Goal: Task Accomplishment & Management: Manage account settings

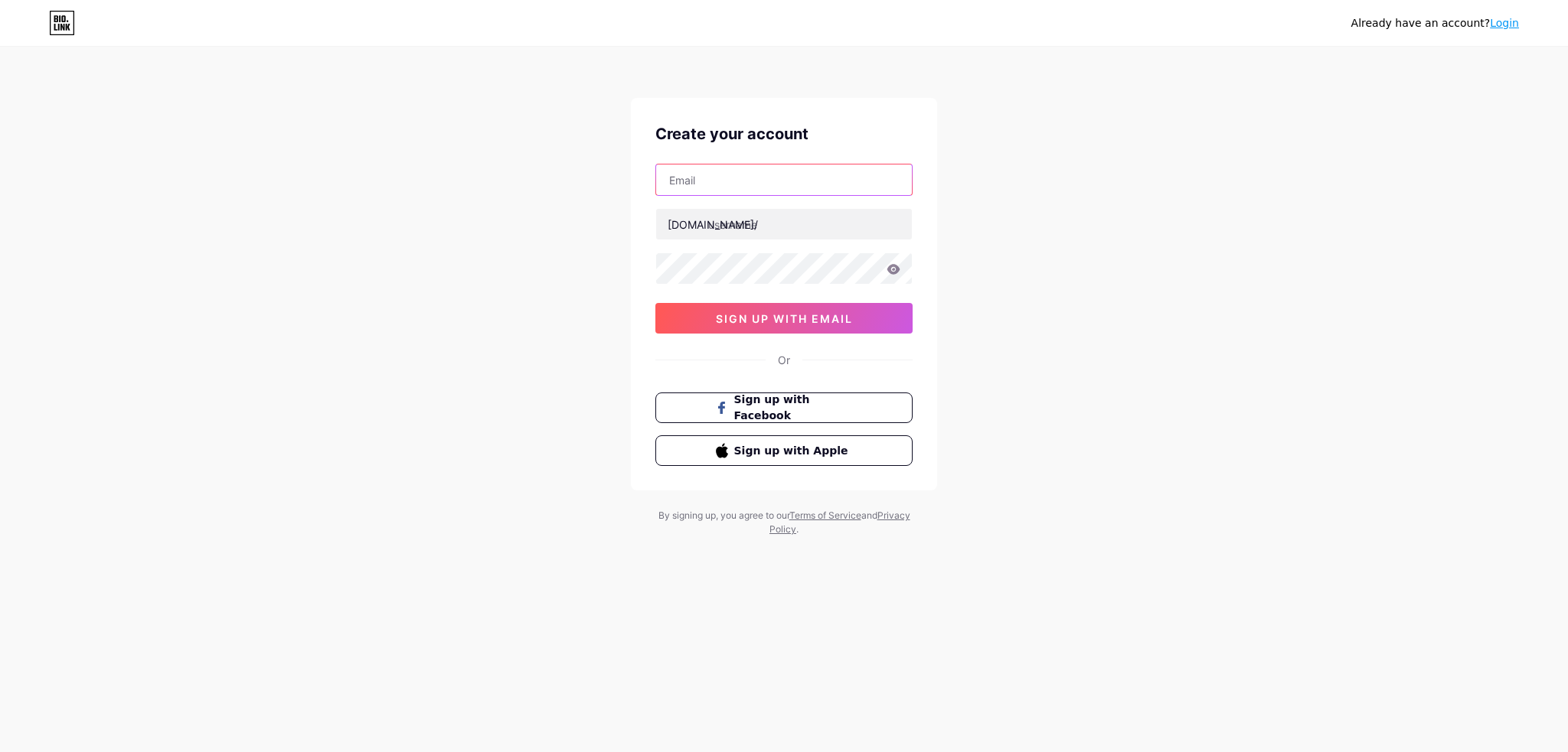
click at [739, 193] on input "text" at bounding box center [784, 180] width 256 height 31
type input "x@[DOMAIN_NAME]"
click at [764, 227] on input "text" at bounding box center [784, 224] width 256 height 31
click at [747, 224] on input "text" at bounding box center [784, 224] width 256 height 31
drag, startPoint x: 737, startPoint y: 181, endPoint x: 557, endPoint y: 180, distance: 180.0
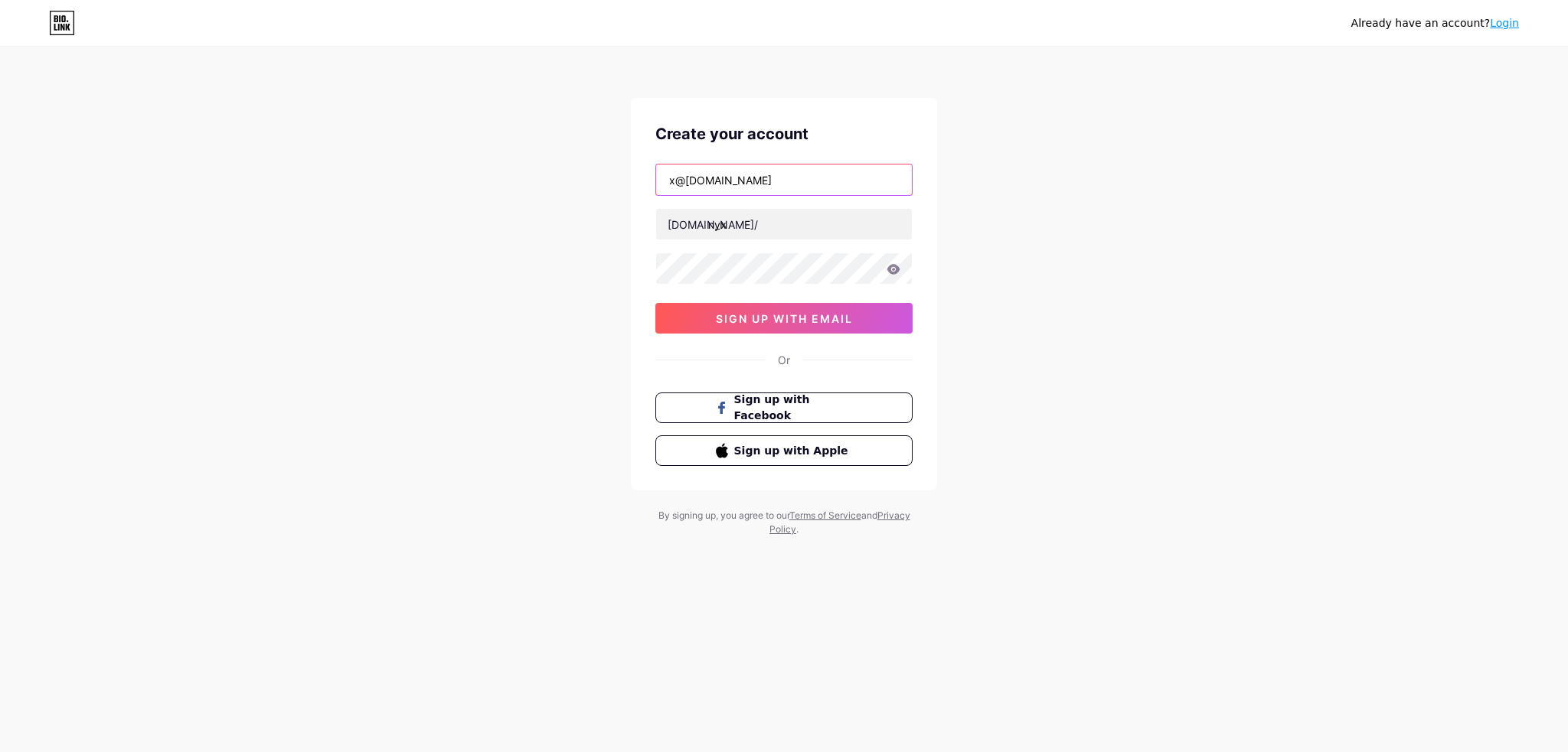
click at [569, 180] on div "Already have an account? Login Create your account x@[DOMAIN_NAME] [DOMAIN_NAME…" at bounding box center [784, 292] width 1568 height 586
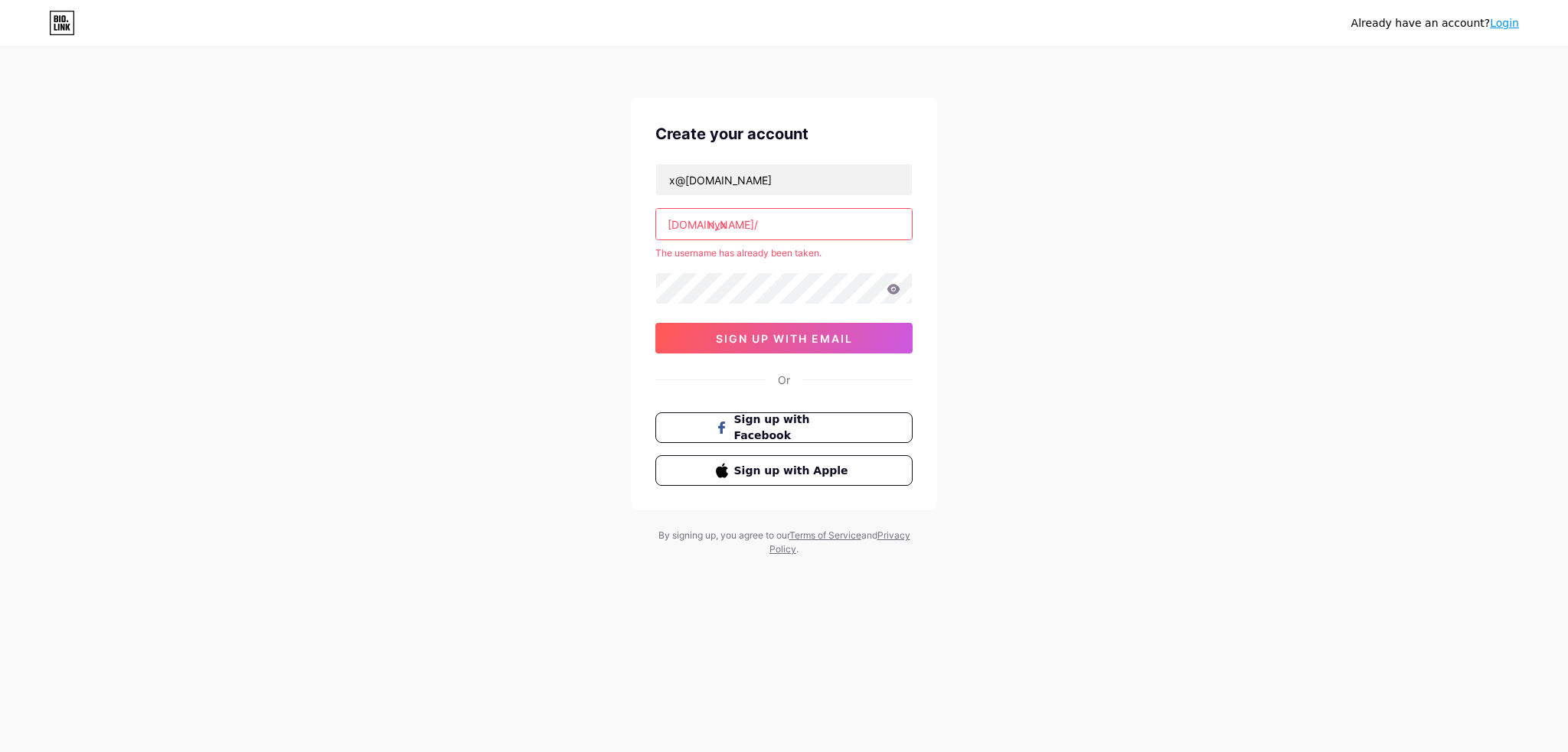
click at [717, 224] on input "nyx" at bounding box center [784, 224] width 256 height 31
click at [726, 219] on input "nyx" at bounding box center [784, 224] width 256 height 31
click at [720, 223] on input "nyx" at bounding box center [784, 224] width 256 height 31
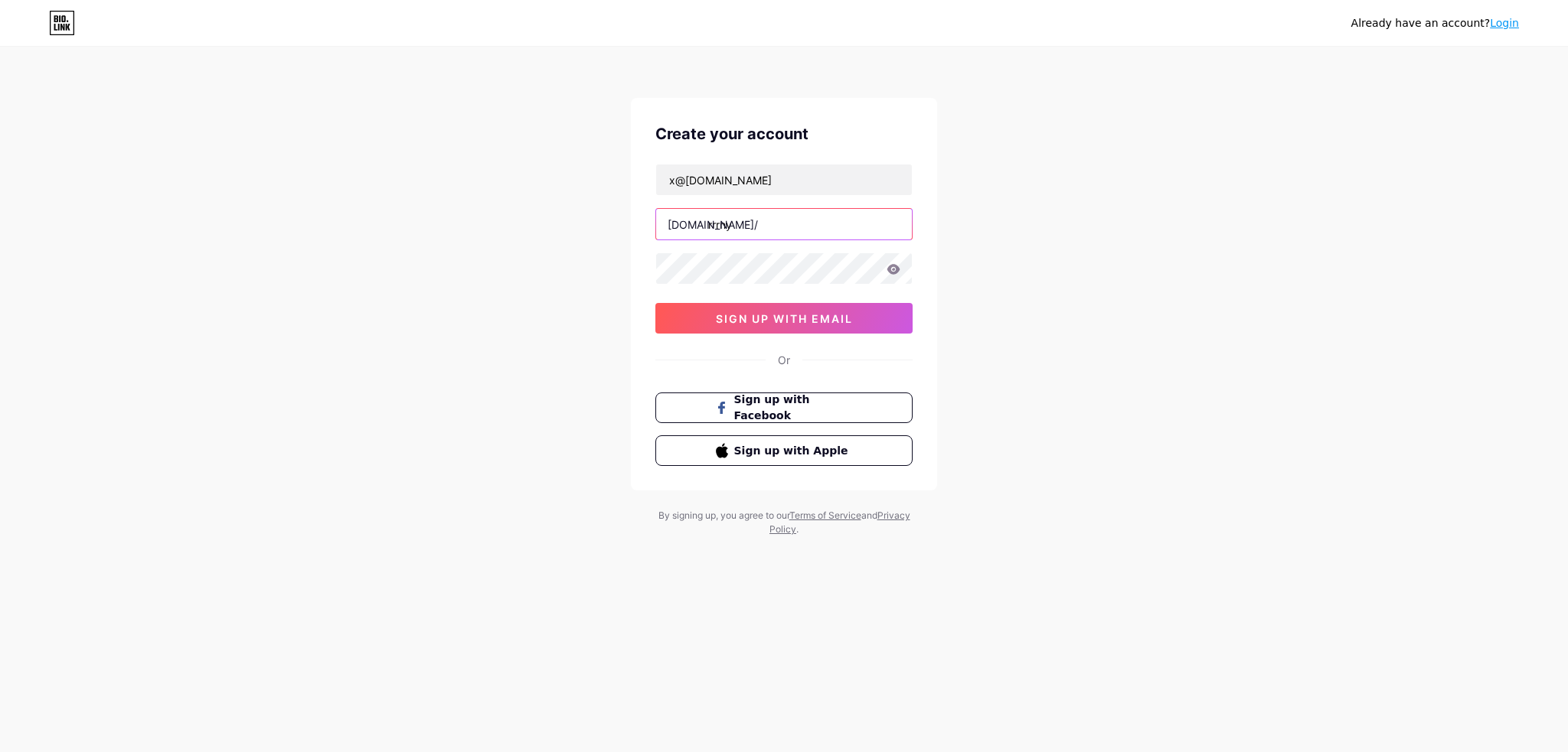
type input "rrrny"
click at [744, 323] on span "sign up with email" at bounding box center [784, 319] width 137 height 13
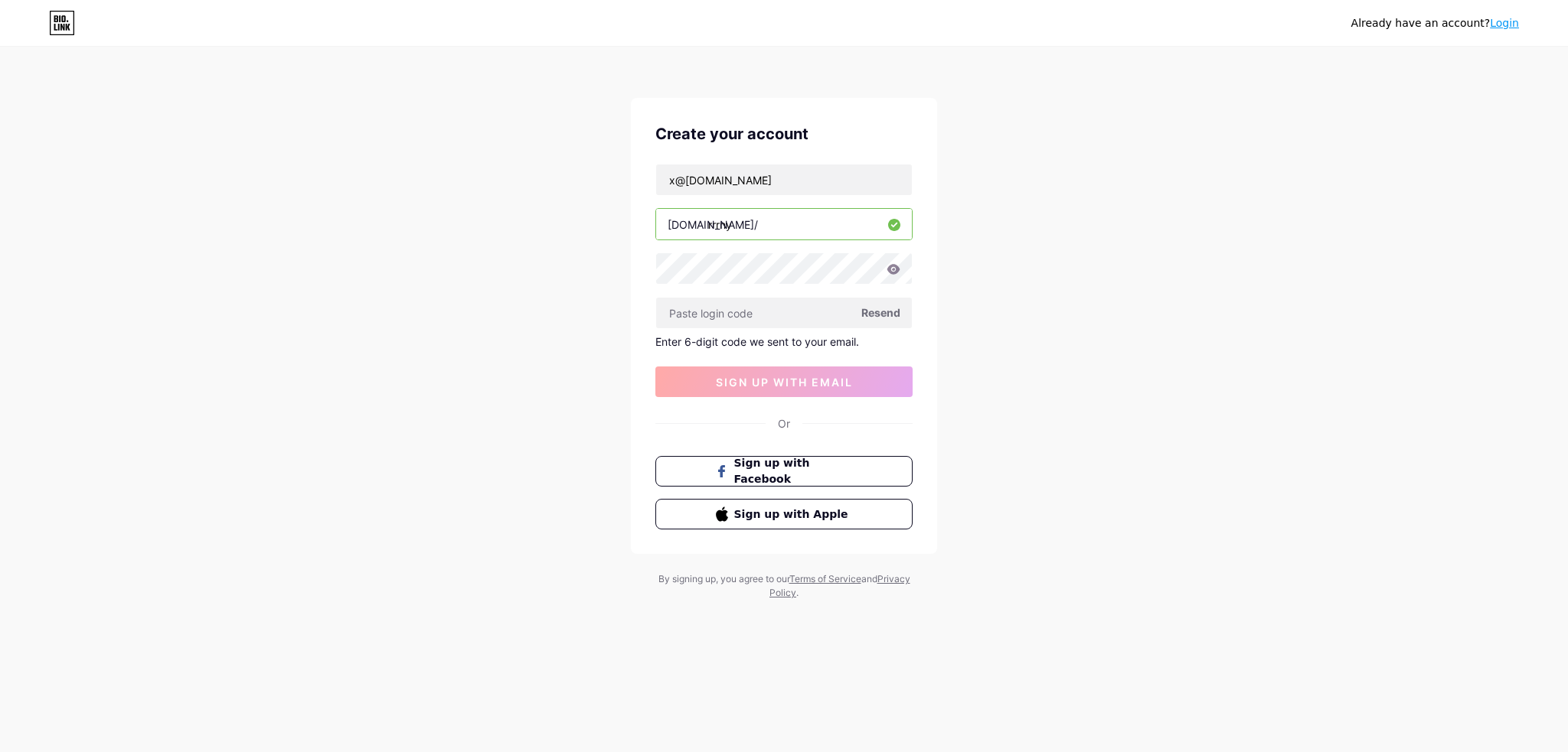
click at [885, 315] on span "Resend" at bounding box center [880, 312] width 39 height 16
drag, startPoint x: 761, startPoint y: 186, endPoint x: 529, endPoint y: 177, distance: 232.2
click at [522, 170] on div "Already have an account? Login Create your account x@[DOMAIN_NAME] [DOMAIN_NAME…" at bounding box center [784, 324] width 1568 height 649
paste input "inet91120@bizmud"
type input "[EMAIL_ADDRESS][DOMAIN_NAME]"
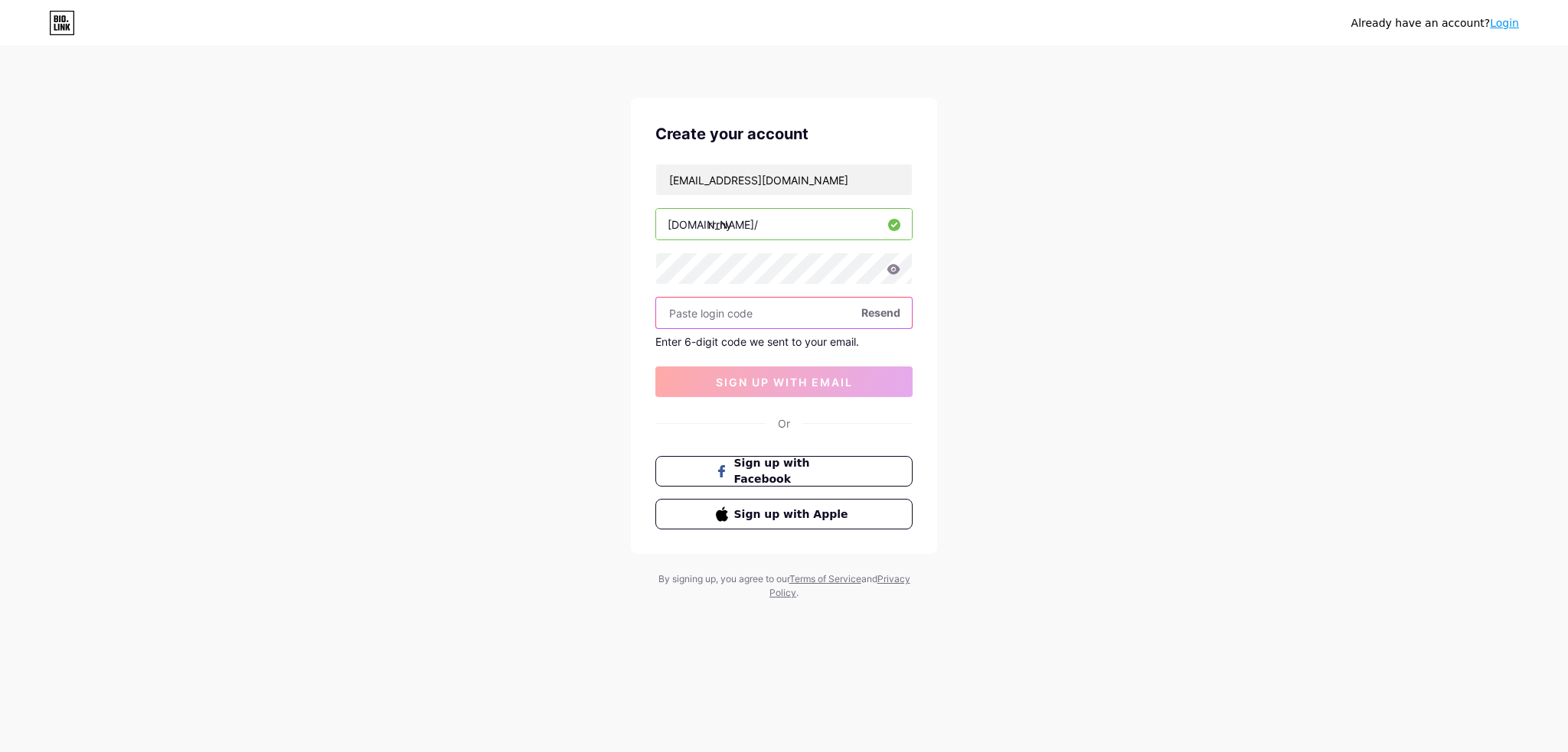
click at [765, 322] on input "text" at bounding box center [784, 313] width 256 height 31
click at [801, 383] on span "sign up with email" at bounding box center [784, 382] width 137 height 13
click at [762, 227] on input "rrrny" at bounding box center [784, 224] width 256 height 31
click at [782, 219] on input "rrrny" at bounding box center [784, 224] width 256 height 31
type input "rrrny"
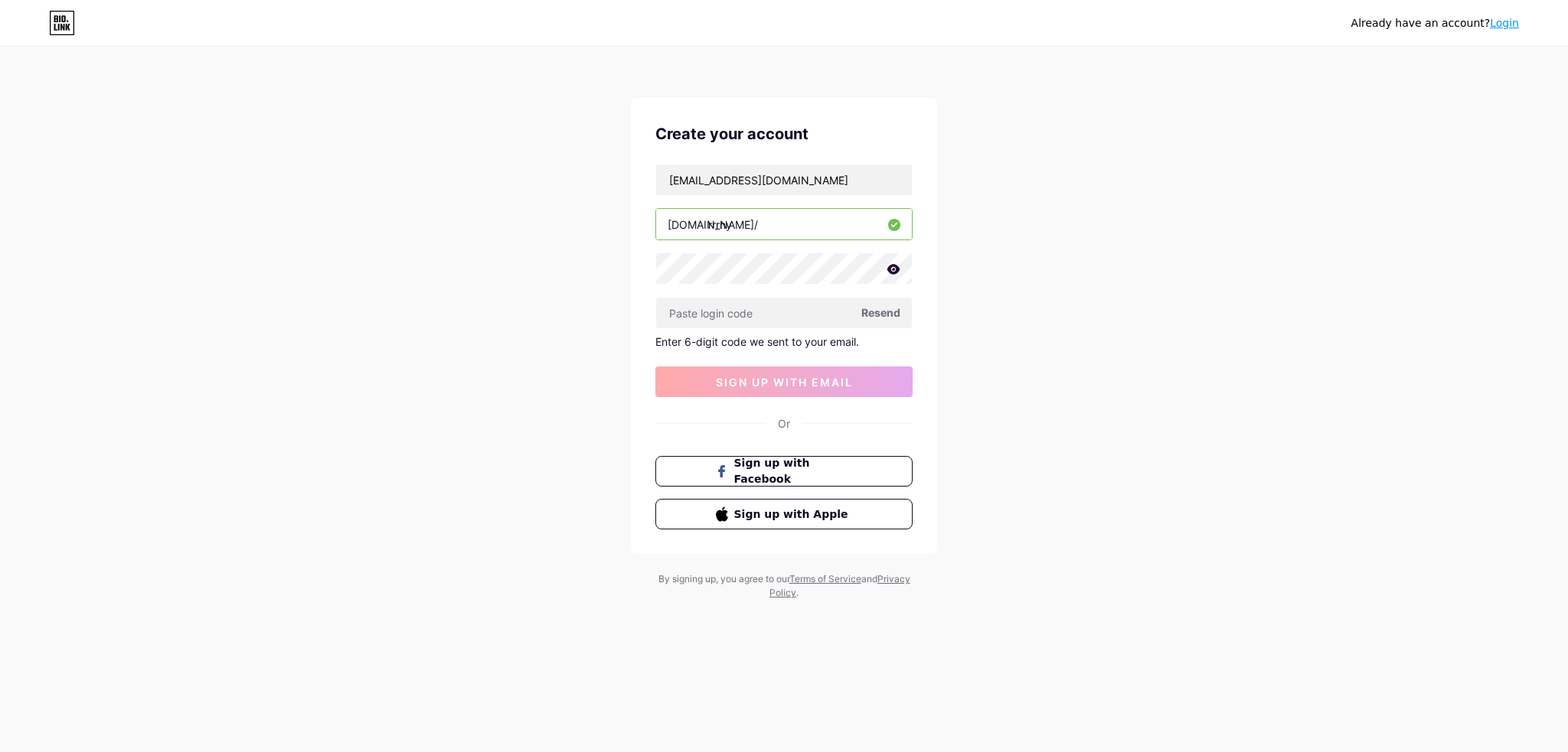
click at [874, 311] on span "Resend" at bounding box center [880, 312] width 39 height 16
click at [759, 322] on input "text" at bounding box center [784, 313] width 256 height 31
paste input "784536"
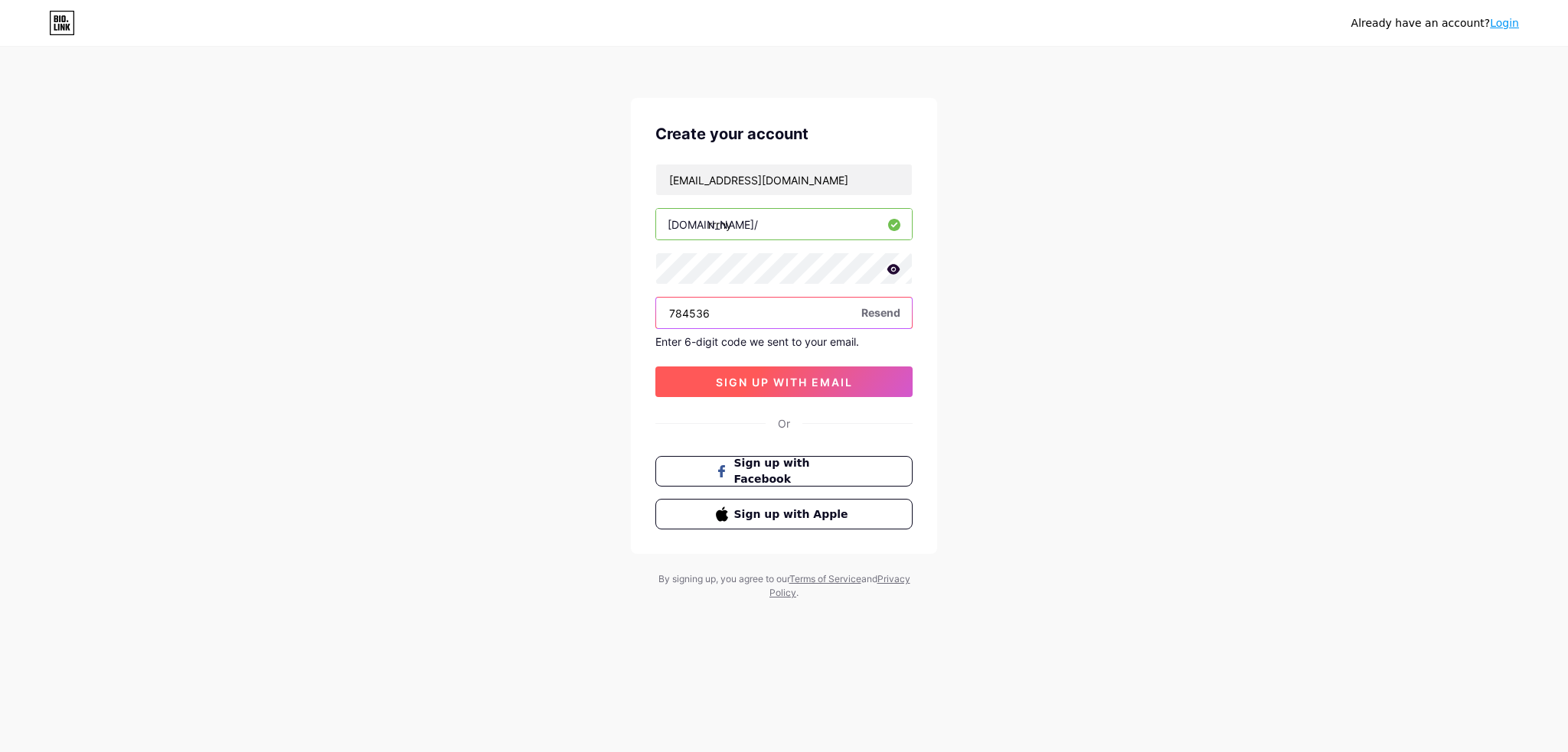
type input "784536"
click at [751, 387] on span "sign up with email" at bounding box center [784, 382] width 137 height 13
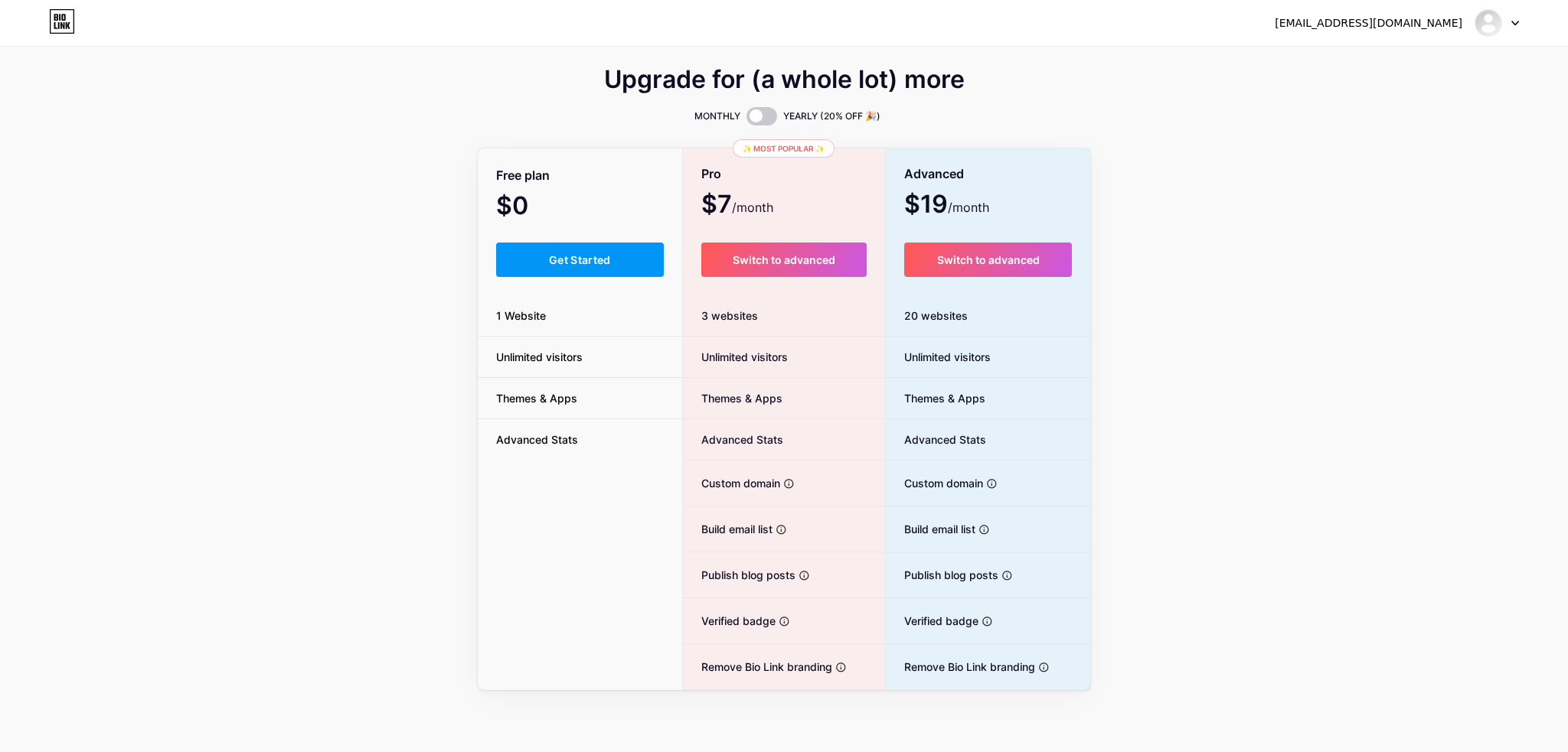
click at [1141, 176] on div "Upgrade for (a whole lot) more MONTHLY YEARLY (20% OFF 🎉) Free plan $0 /month G…" at bounding box center [784, 380] width 1568 height 620
click at [1054, 86] on div "Upgrade for (a whole lot) more" at bounding box center [784, 89] width 613 height 36
click at [631, 257] on button "Get Started" at bounding box center [579, 259] width 167 height 34
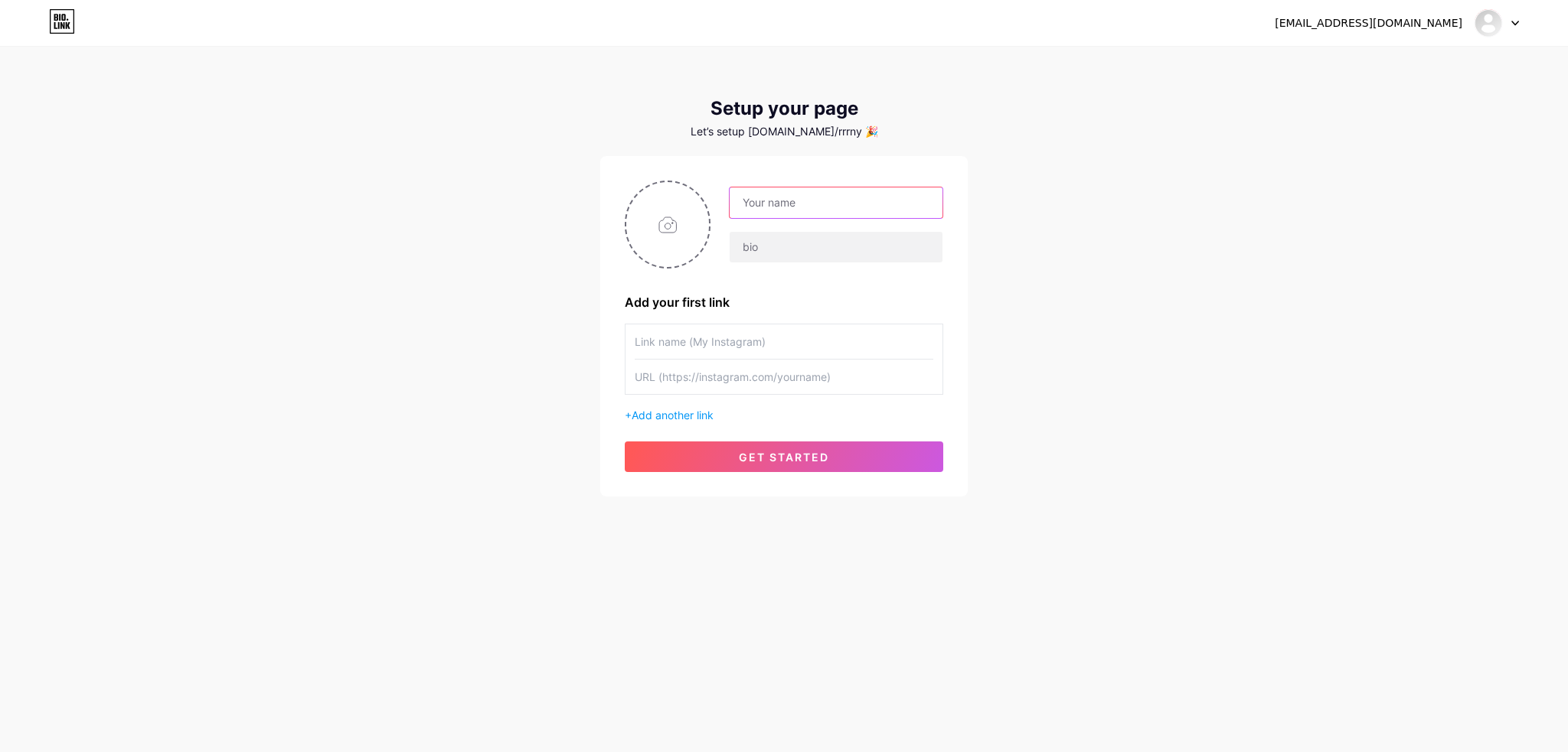
click at [805, 189] on input "text" at bounding box center [836, 203] width 212 height 31
click at [781, 239] on input "text" at bounding box center [836, 247] width 212 height 31
click at [768, 470] on button "get started" at bounding box center [784, 456] width 319 height 31
click at [774, 423] on div "+ Add another link" at bounding box center [784, 415] width 319 height 16
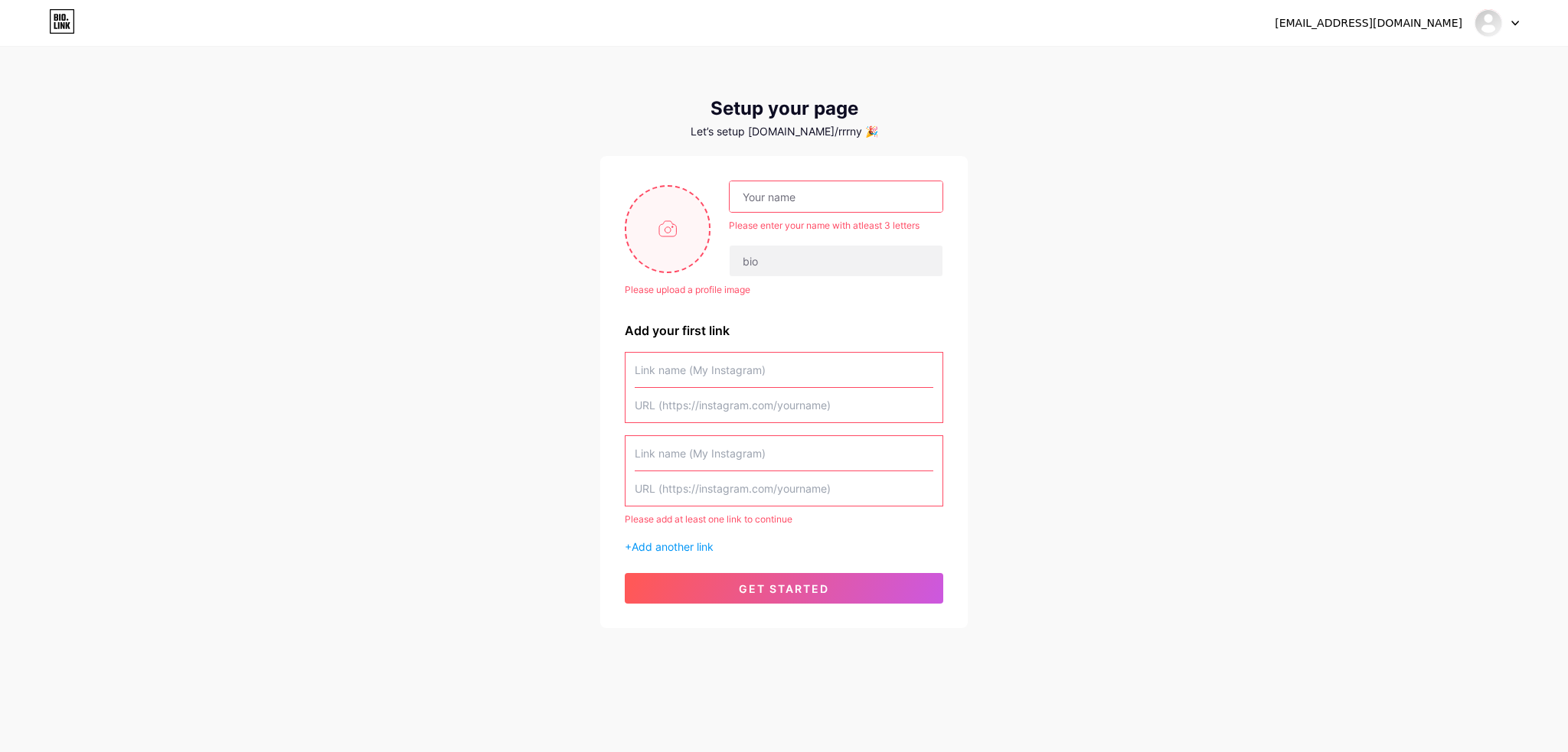
click at [691, 216] on input "file" at bounding box center [667, 229] width 82 height 85
type input "C:\fakepath\Ghost_Infobox_2023_MWIII (1).webp"
click at [818, 192] on input "text" at bounding box center [836, 197] width 212 height 31
click at [754, 201] on input "text" at bounding box center [836, 197] width 212 height 31
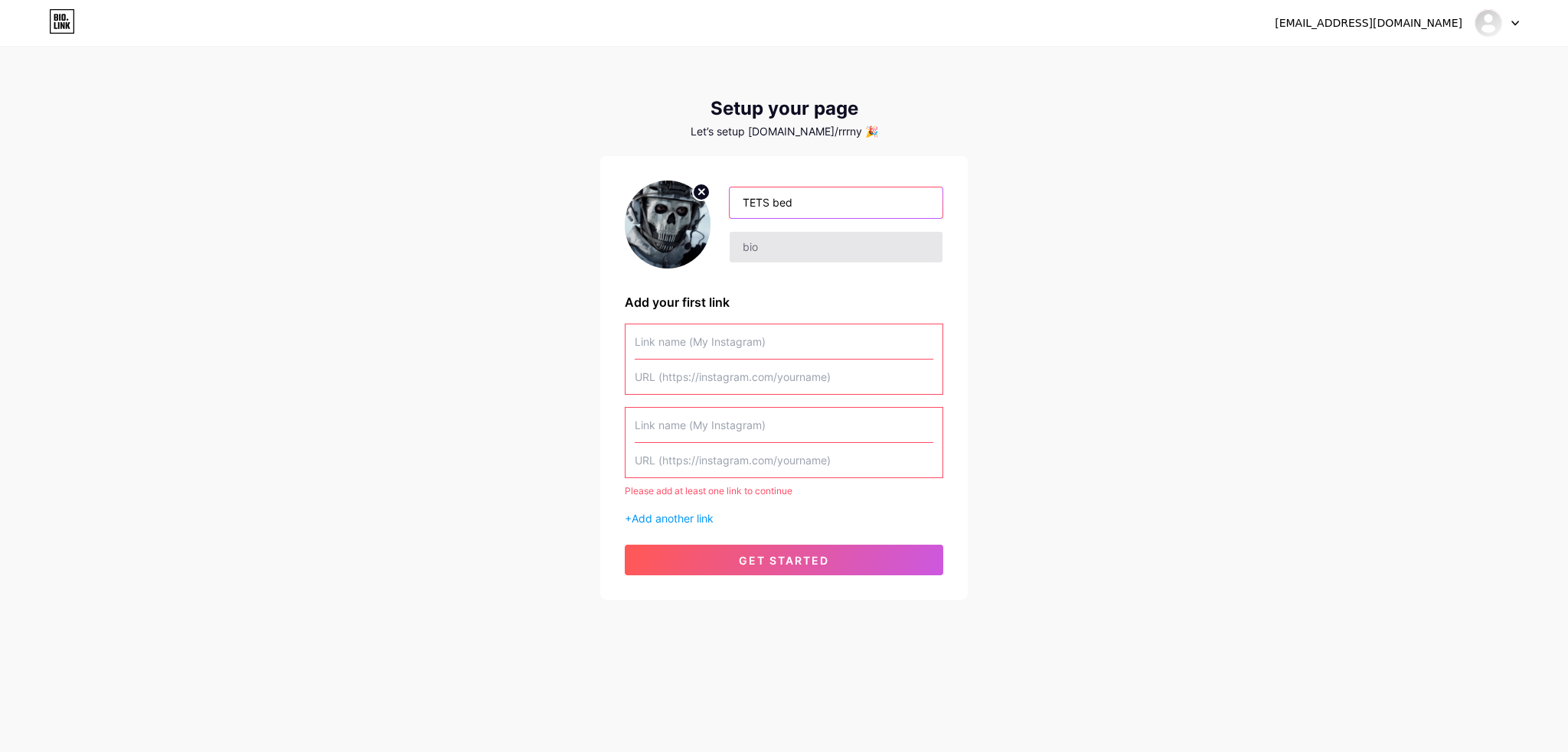
type input "TETS bed"
click at [813, 250] on input "text" at bounding box center [836, 247] width 212 height 31
click at [755, 342] on input "text" at bounding box center [784, 341] width 299 height 34
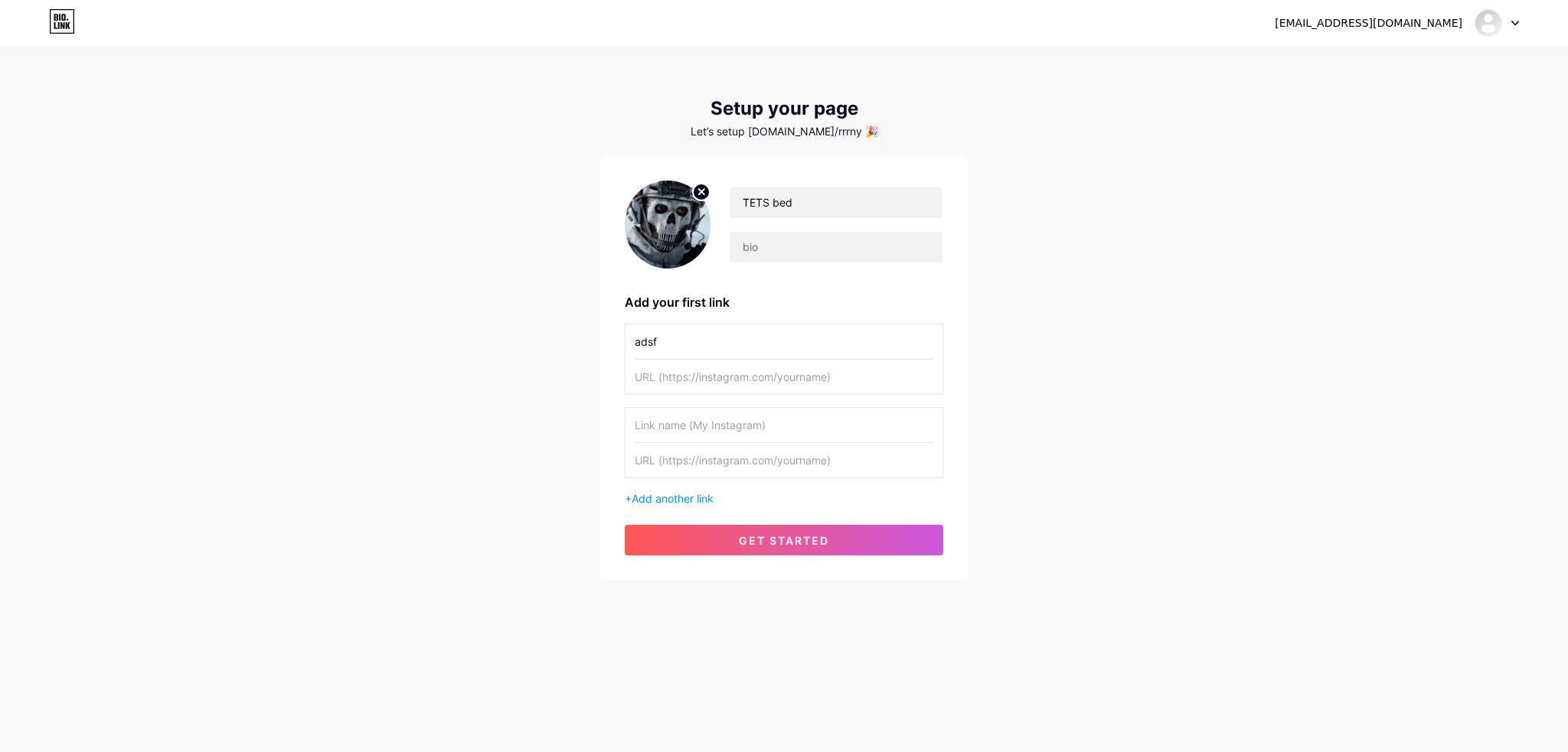
type input "adsf"
click at [729, 380] on input "text" at bounding box center [784, 376] width 299 height 34
click at [802, 544] on span "get started" at bounding box center [784, 540] width 90 height 13
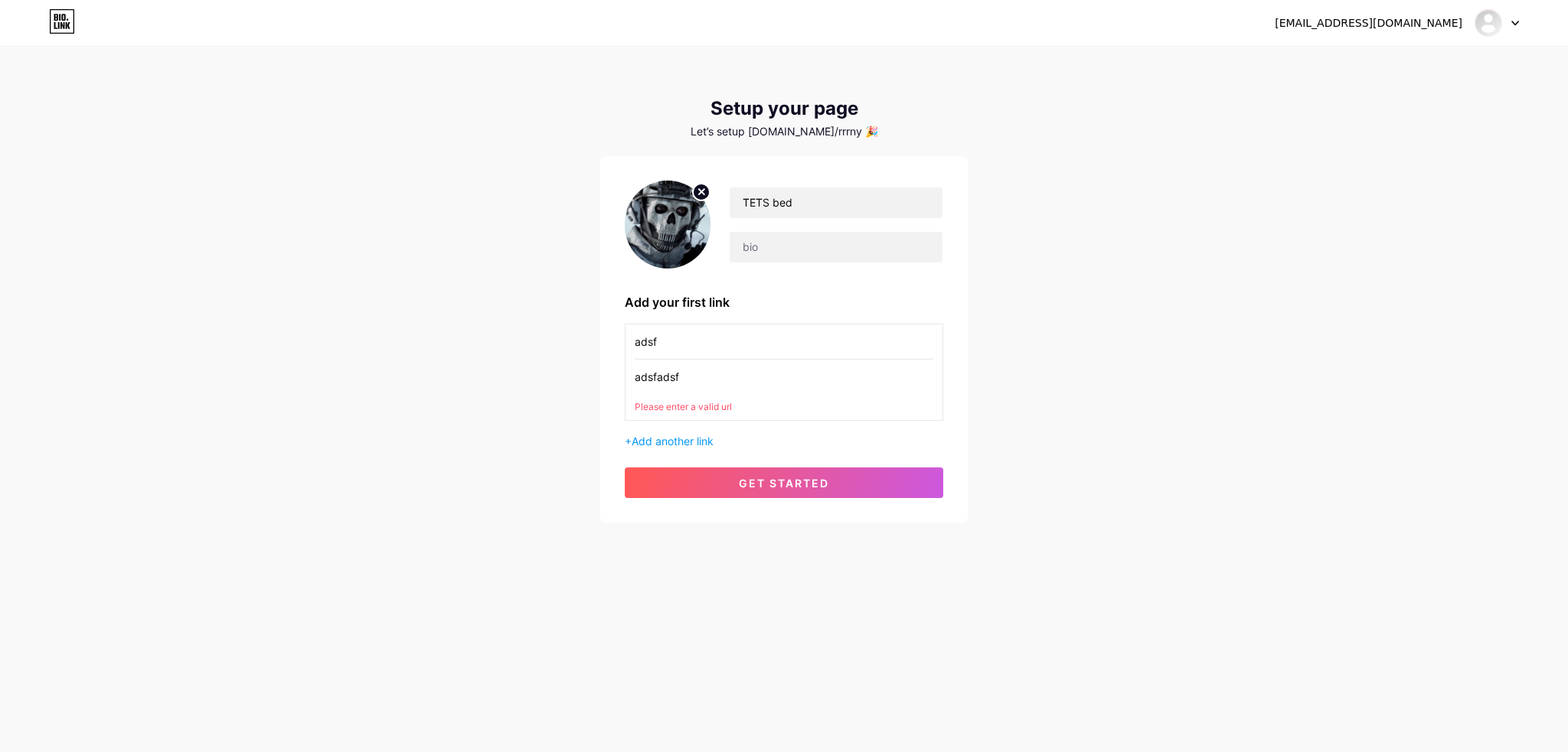
drag, startPoint x: 696, startPoint y: 361, endPoint x: 576, endPoint y: 354, distance: 120.2
click at [600, 354] on div "TETS bed Add your first link adsf adsfadsf Please enter a valid url + Add anoth…" at bounding box center [784, 339] width 368 height 367
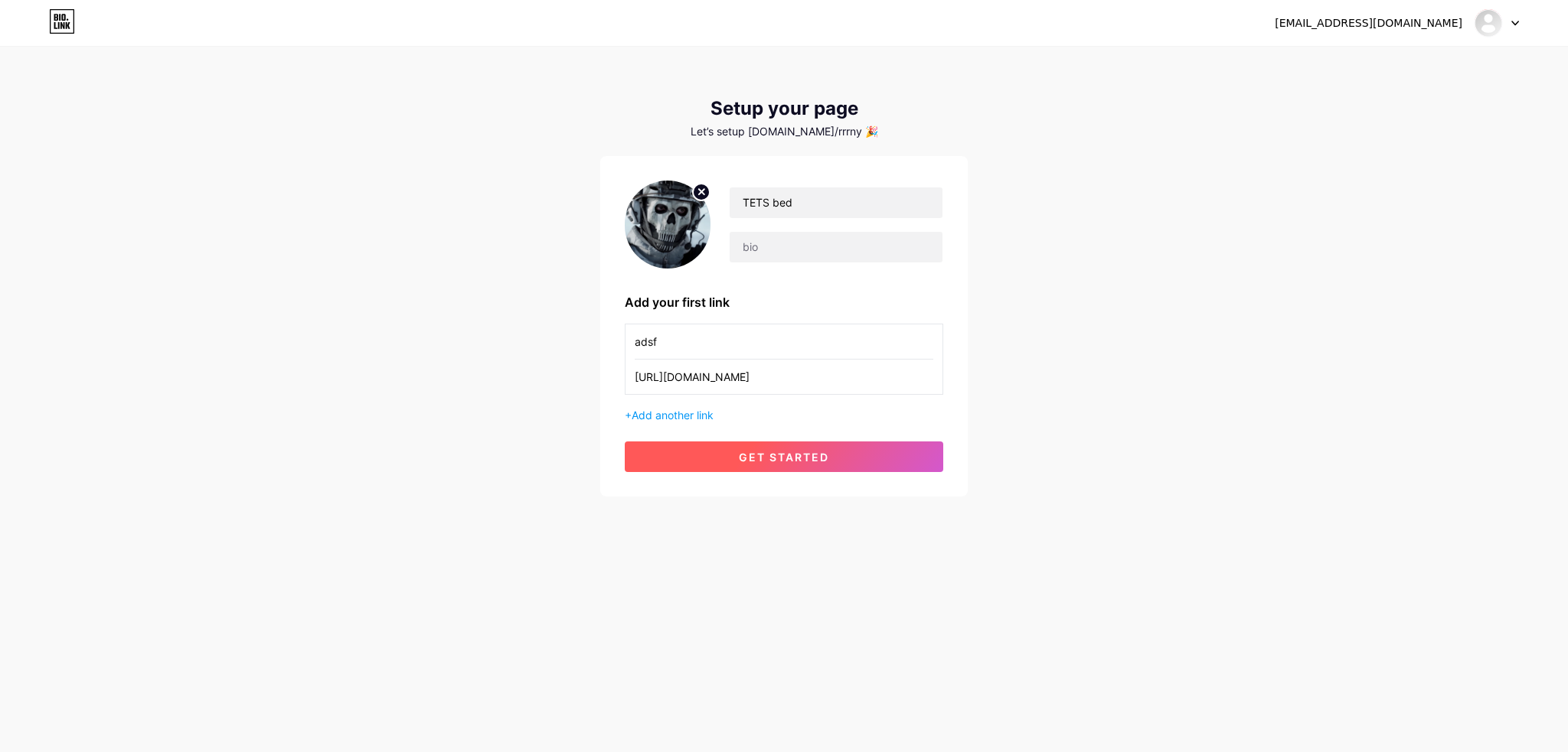
type input "[URL][DOMAIN_NAME]"
click at [824, 464] on button "get started" at bounding box center [784, 456] width 319 height 31
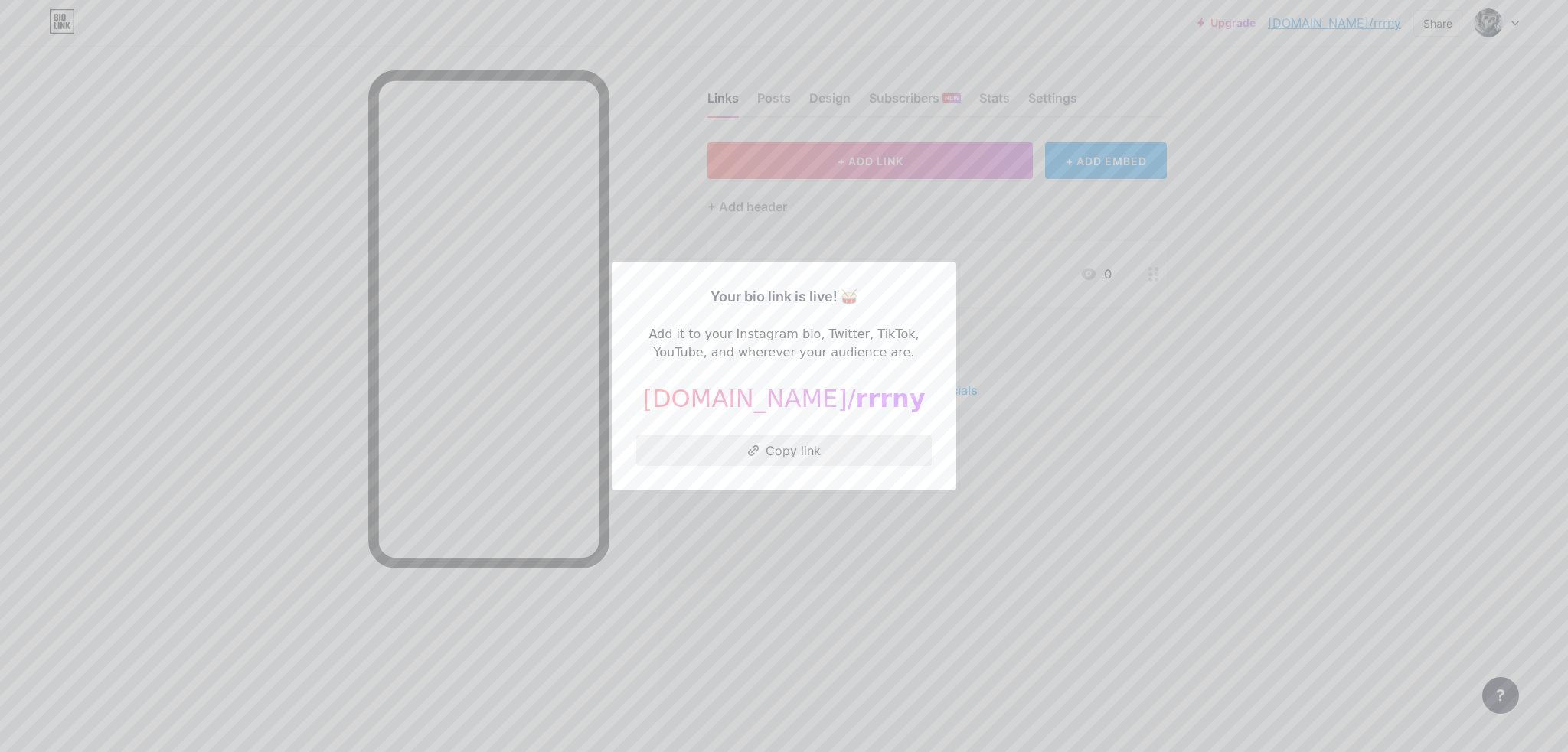
click at [788, 458] on button "Copy link" at bounding box center [783, 450] width 296 height 31
click at [946, 232] on div at bounding box center [784, 376] width 1568 height 752
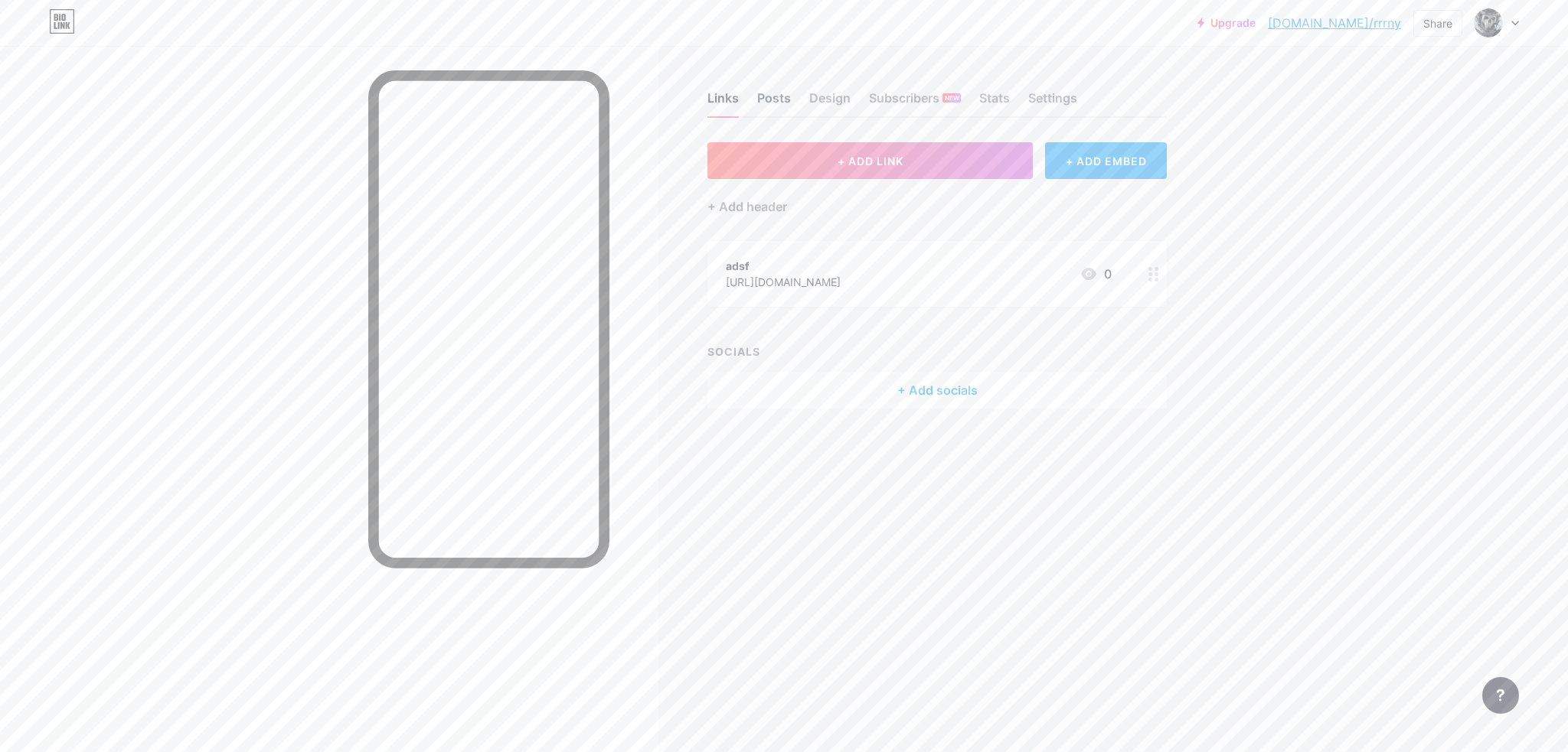
click at [767, 97] on div "Posts" at bounding box center [774, 102] width 33 height 28
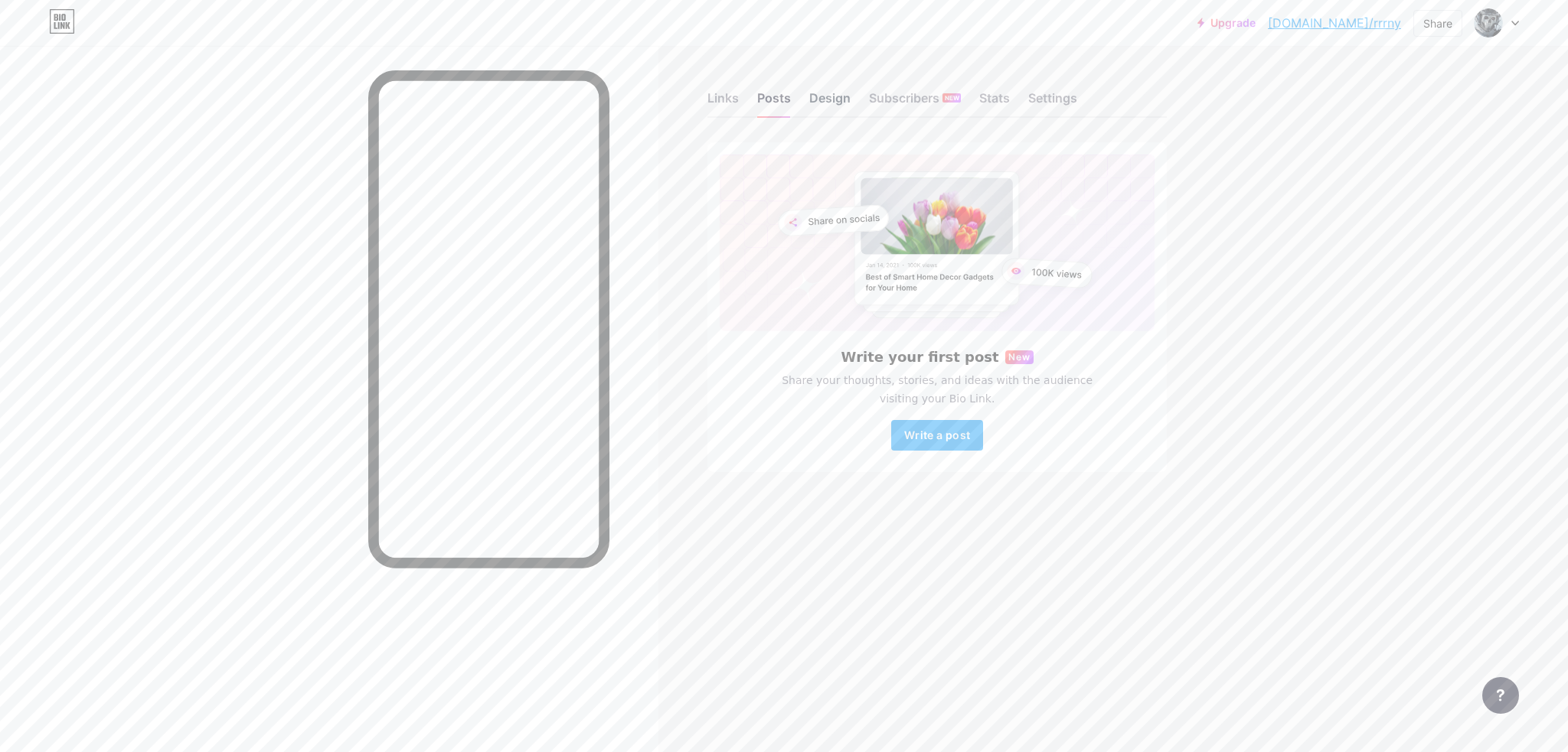
click at [813, 103] on div "Design" at bounding box center [830, 102] width 41 height 28
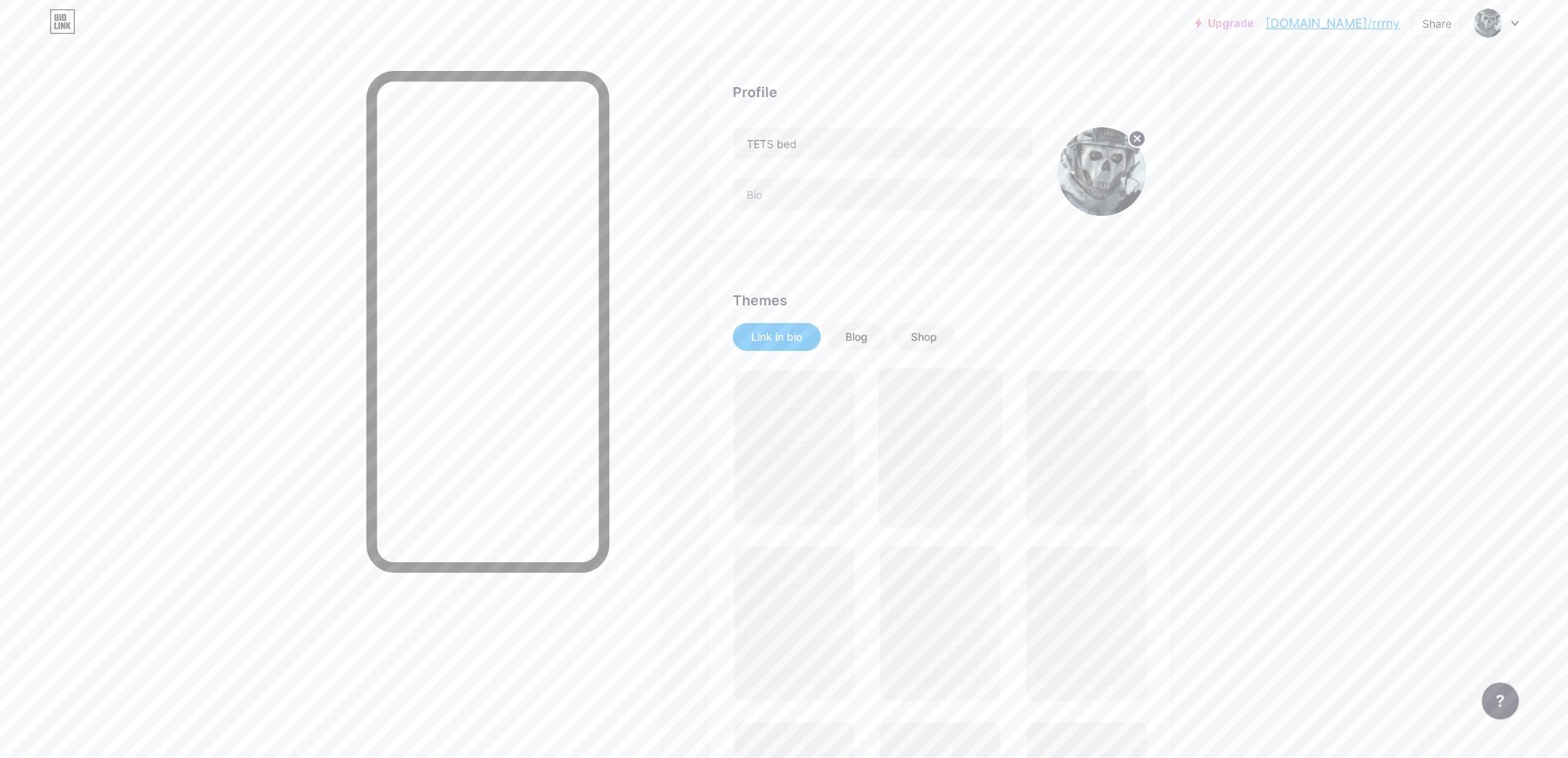
scroll to position [154, 0]
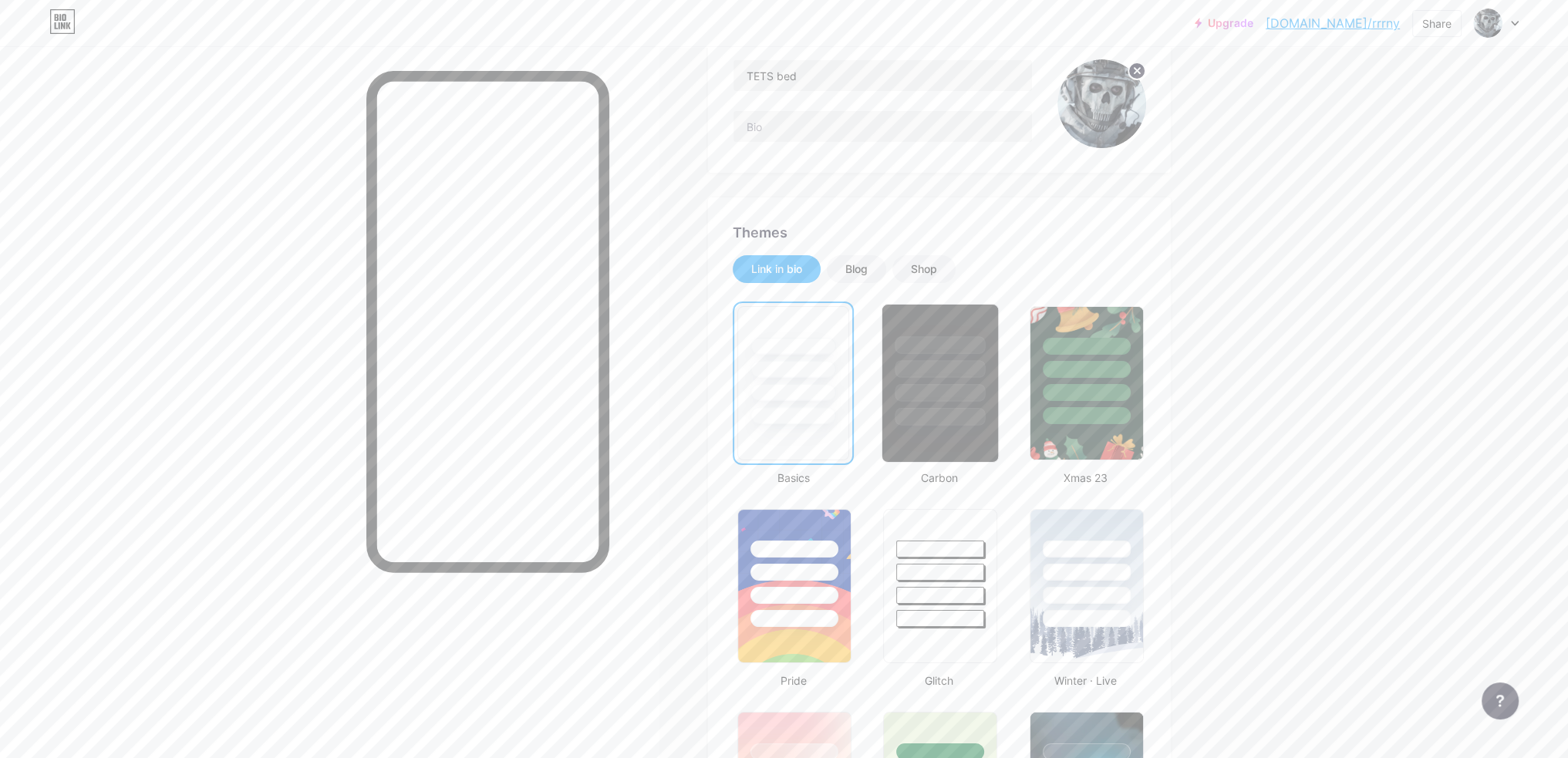
click at [954, 377] on div at bounding box center [940, 365] width 116 height 121
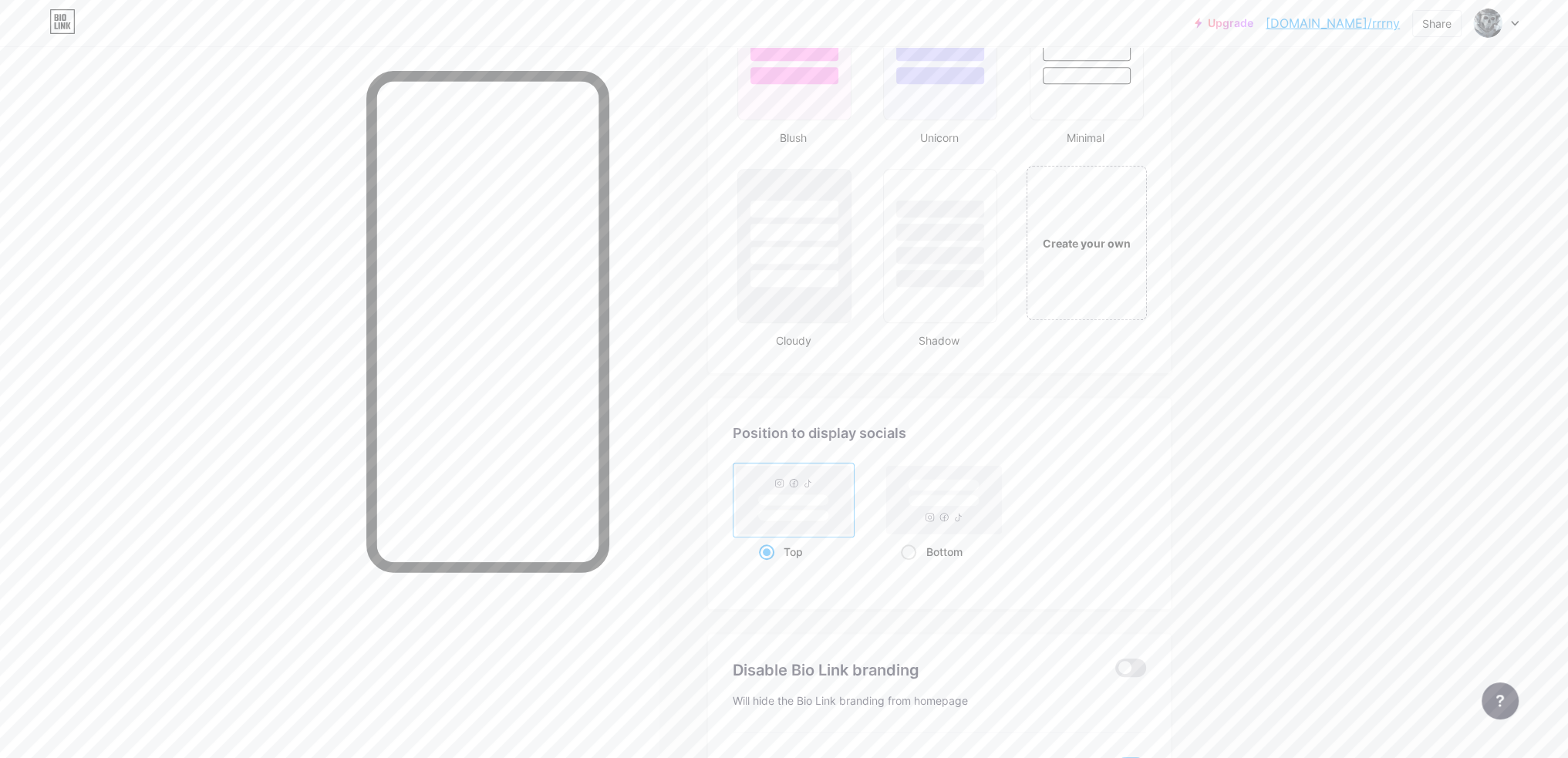
scroll to position [1855, 0]
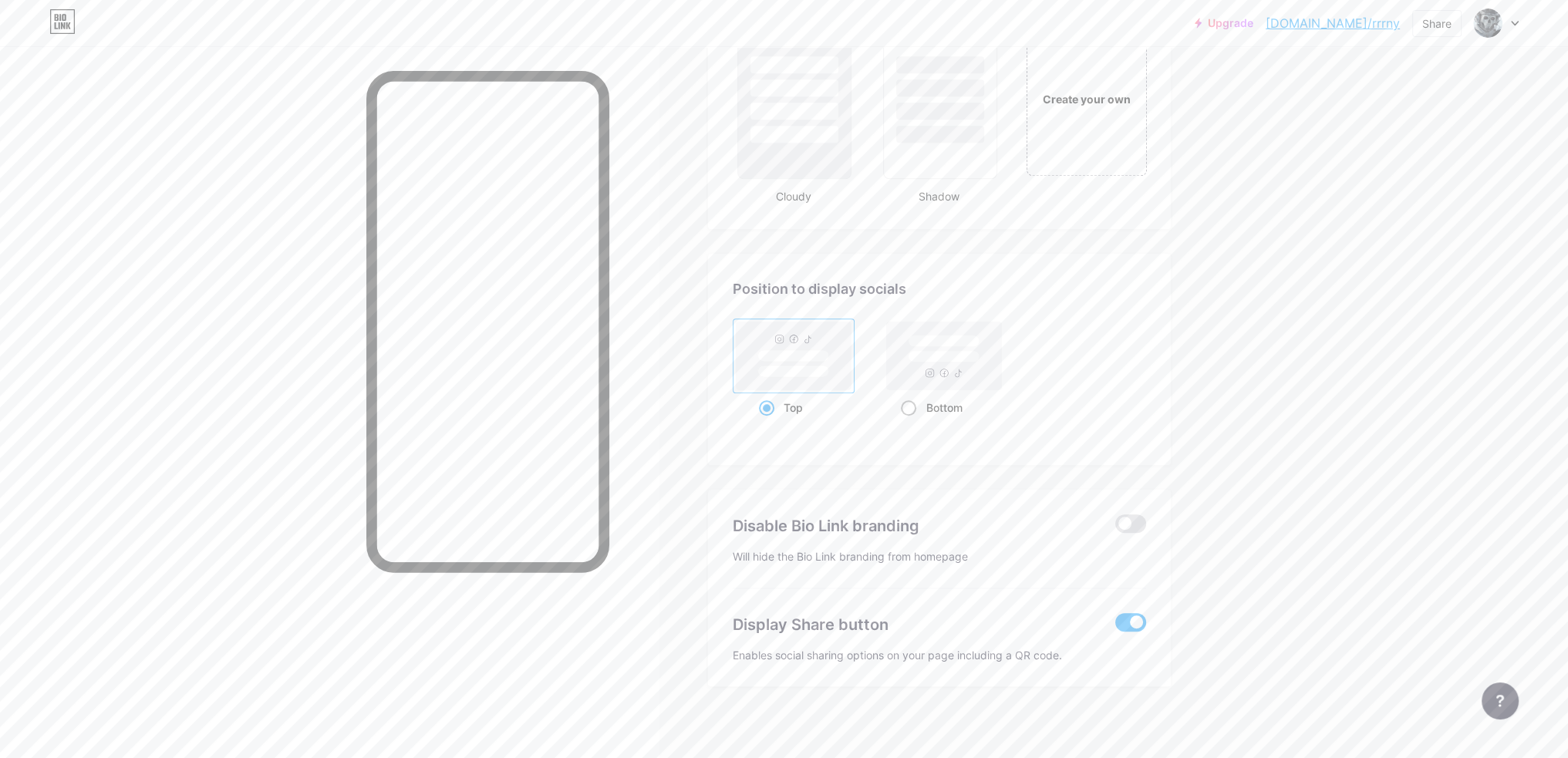
click at [959, 355] on rect at bounding box center [943, 356] width 71 height 11
click at [911, 422] on input "Bottom" at bounding box center [906, 427] width 10 height 10
radio input "true"
click at [1123, 524] on span at bounding box center [1130, 523] width 31 height 18
click at [1115, 528] on input "checkbox" at bounding box center [1115, 528] width 0 height 0
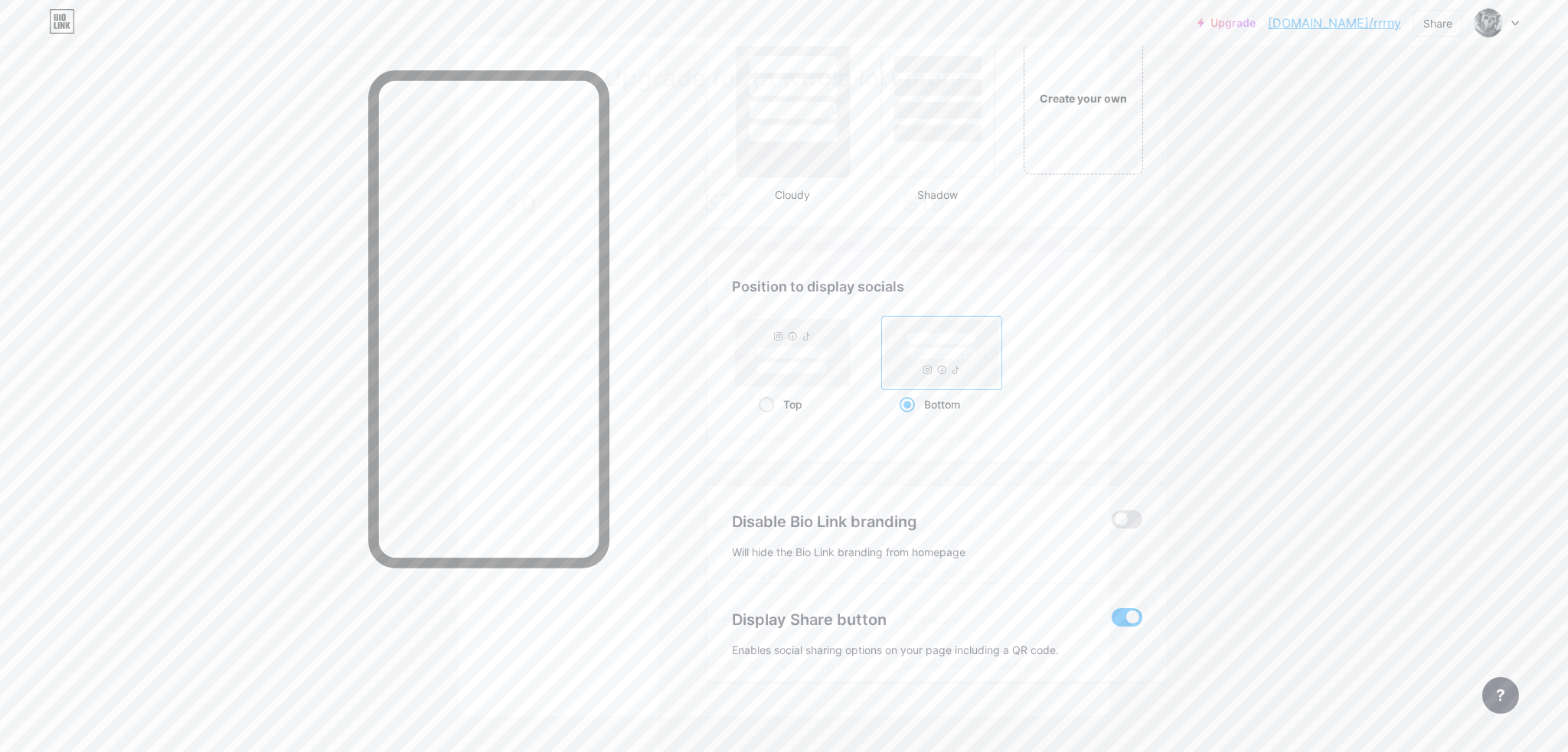
click at [1126, 512] on div at bounding box center [784, 376] width 1568 height 752
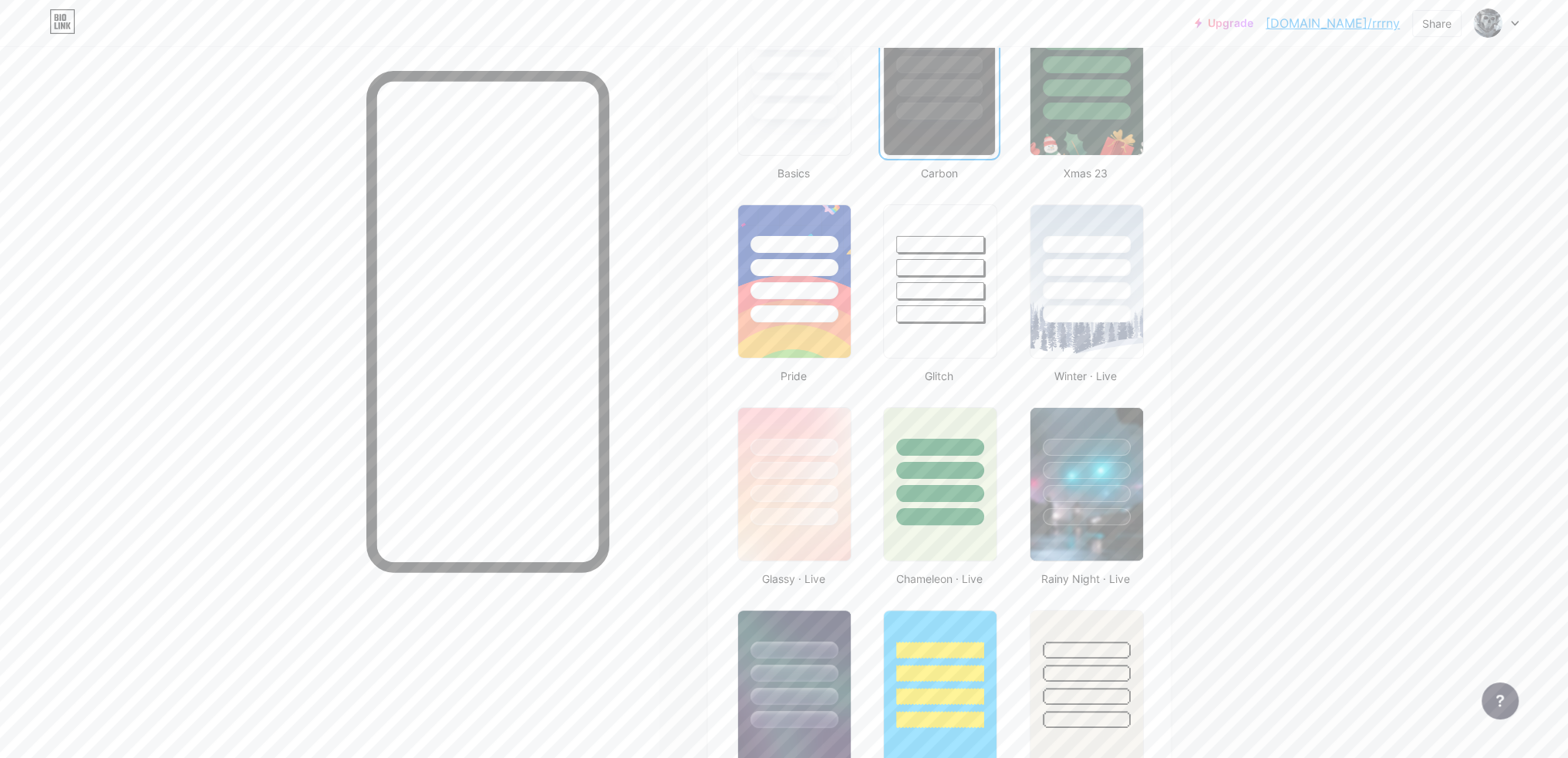
scroll to position [391, 0]
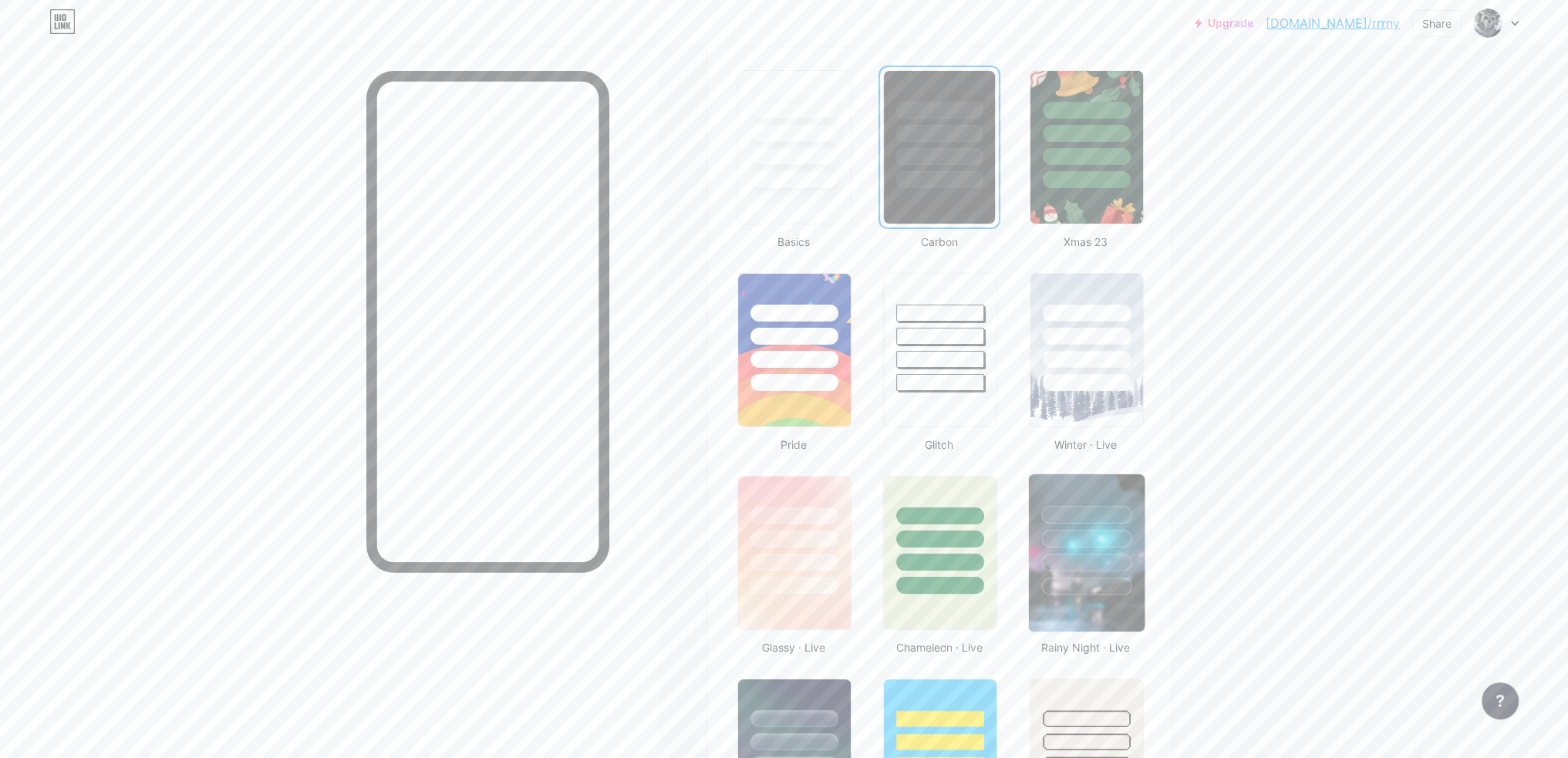
click at [1070, 530] on div at bounding box center [1086, 538] width 90 height 18
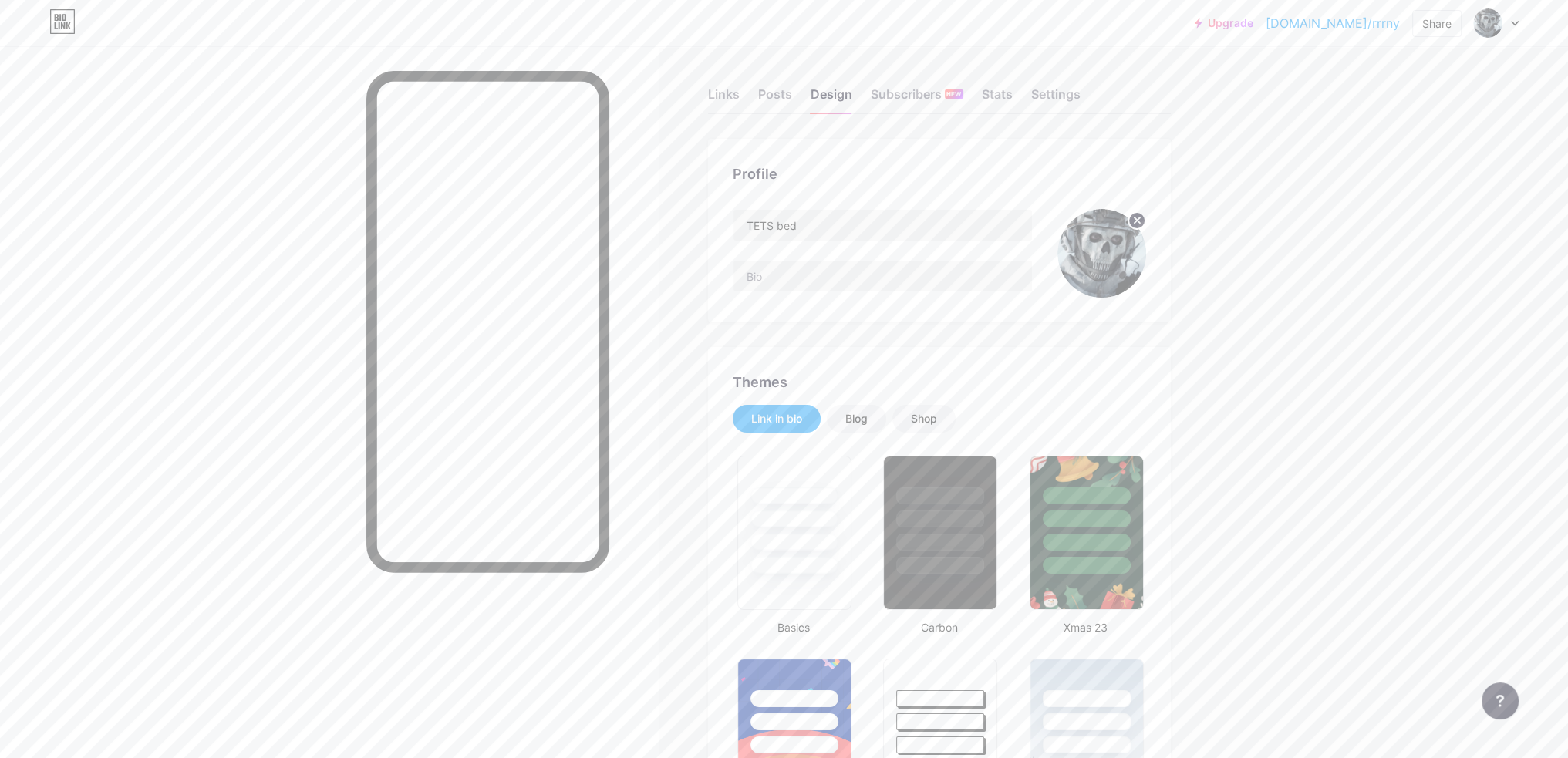
scroll to position [0, 0]
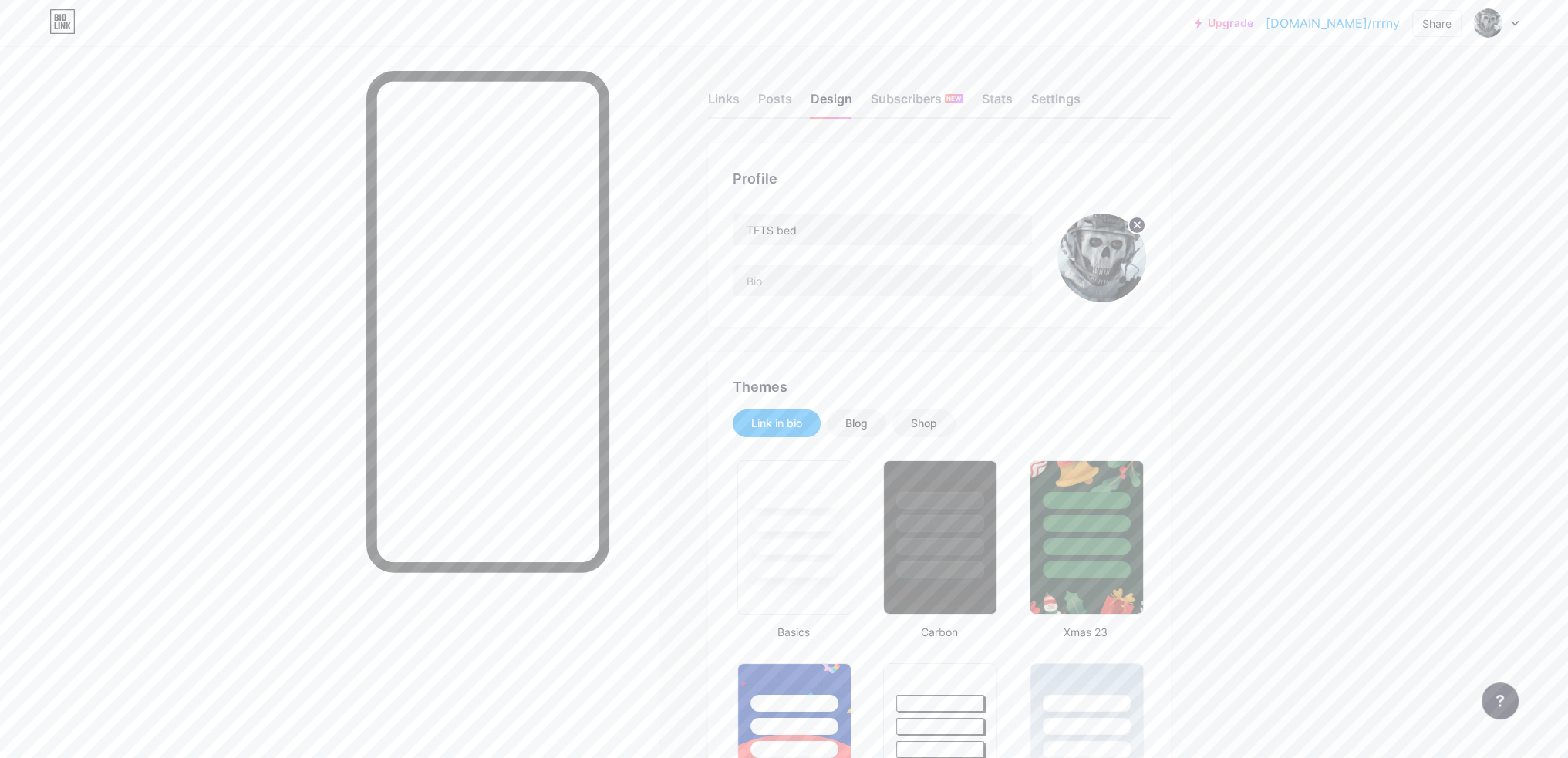
click at [969, 422] on div "Link in bio Blog Shop" at bounding box center [939, 423] width 414 height 28
click at [937, 422] on div "Shop" at bounding box center [923, 423] width 26 height 15
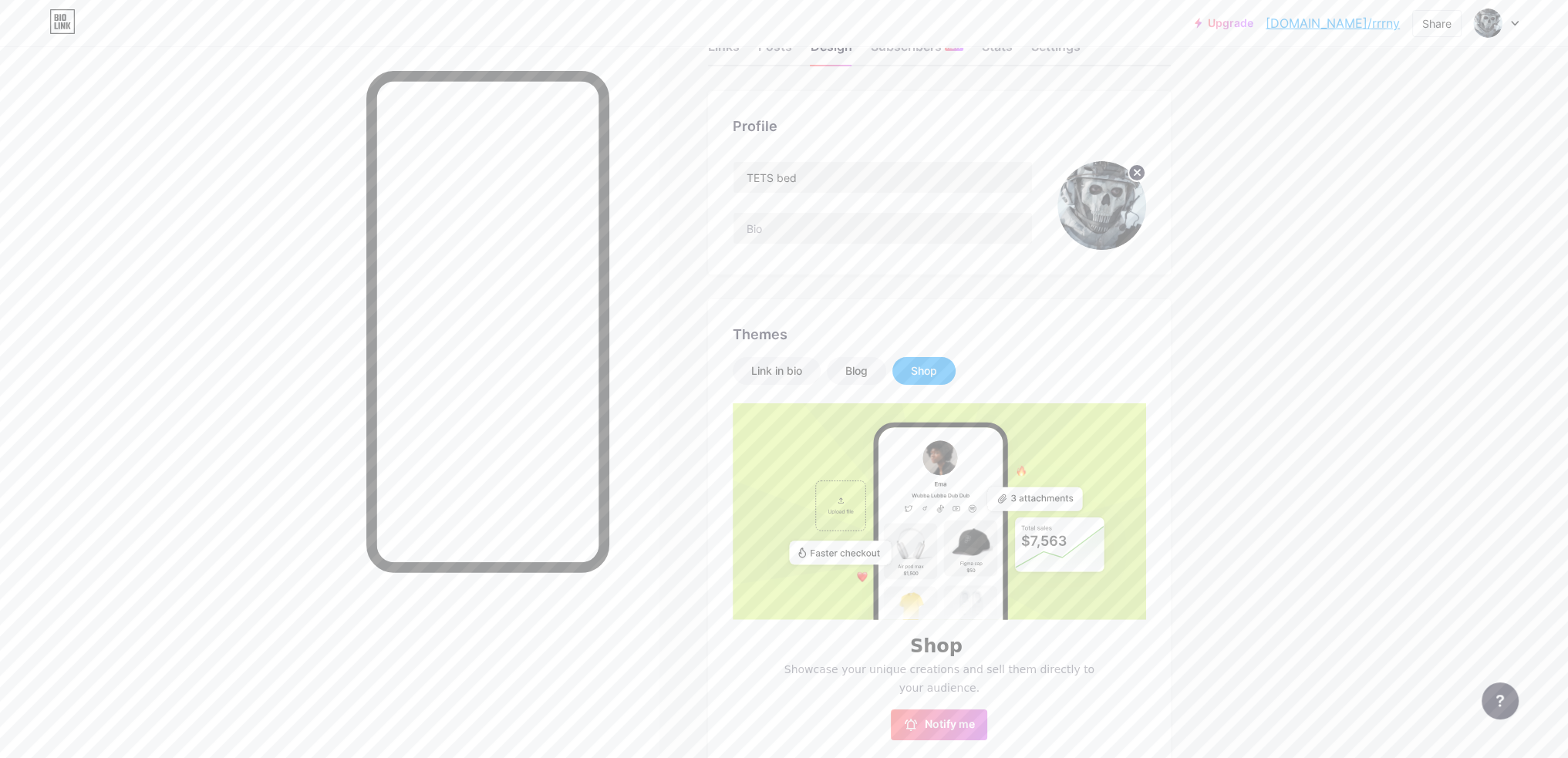
scroll to position [308, 0]
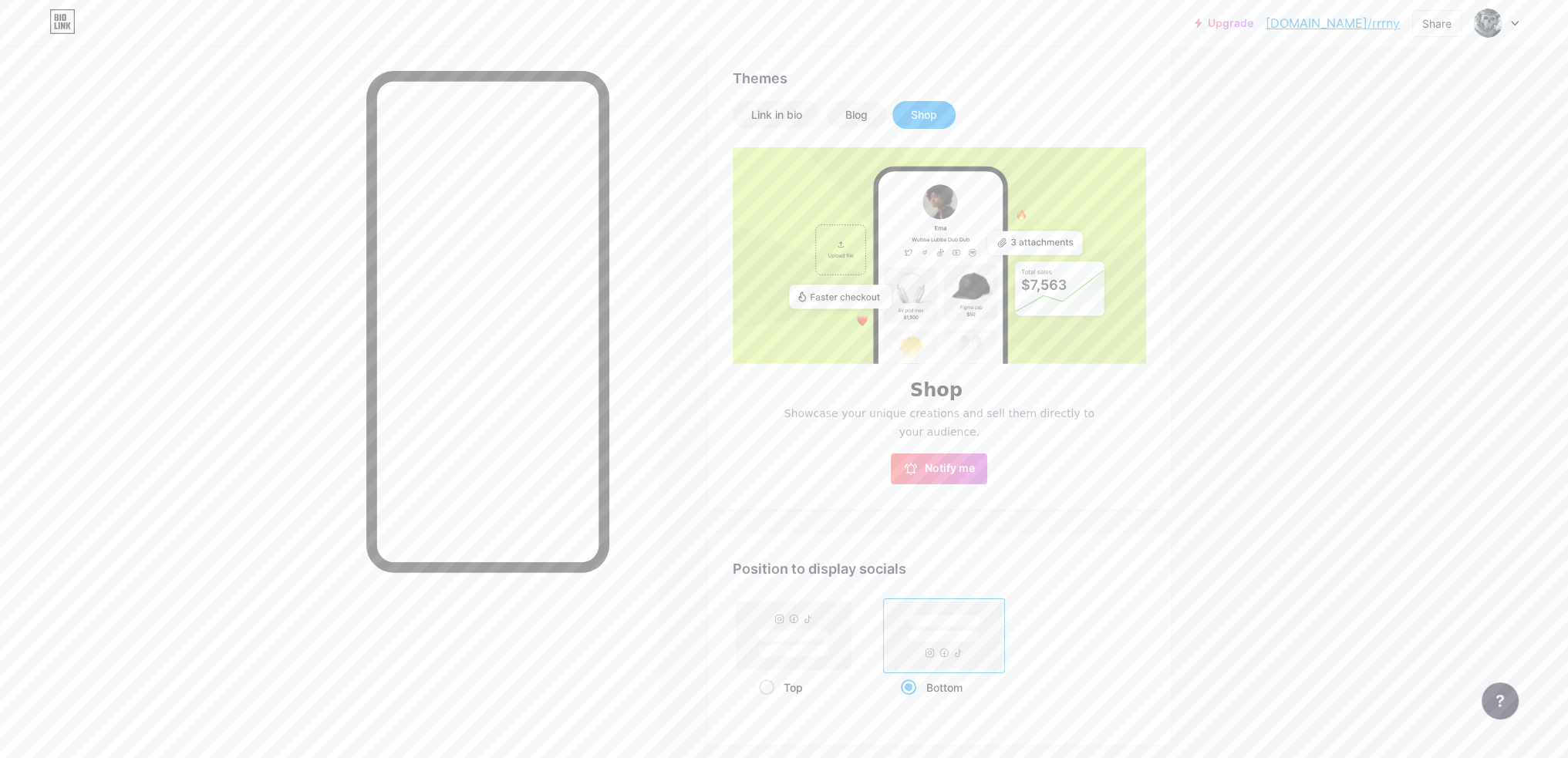
drag, startPoint x: 828, startPoint y: 413, endPoint x: 1075, endPoint y: 415, distance: 247.0
click at [1066, 415] on span "Showcase your unique creations and sell them directly to your audience." at bounding box center [939, 423] width 331 height 37
click at [1084, 415] on span "Showcase your unique creations and sell them directly to your audience." at bounding box center [939, 423] width 331 height 37
drag, startPoint x: 972, startPoint y: 472, endPoint x: 1069, endPoint y: 455, distance: 98.5
click at [1069, 455] on div "Shop Showcase your unique creations and sell them directly to your audience. No…" at bounding box center [939, 433] width 414 height 101
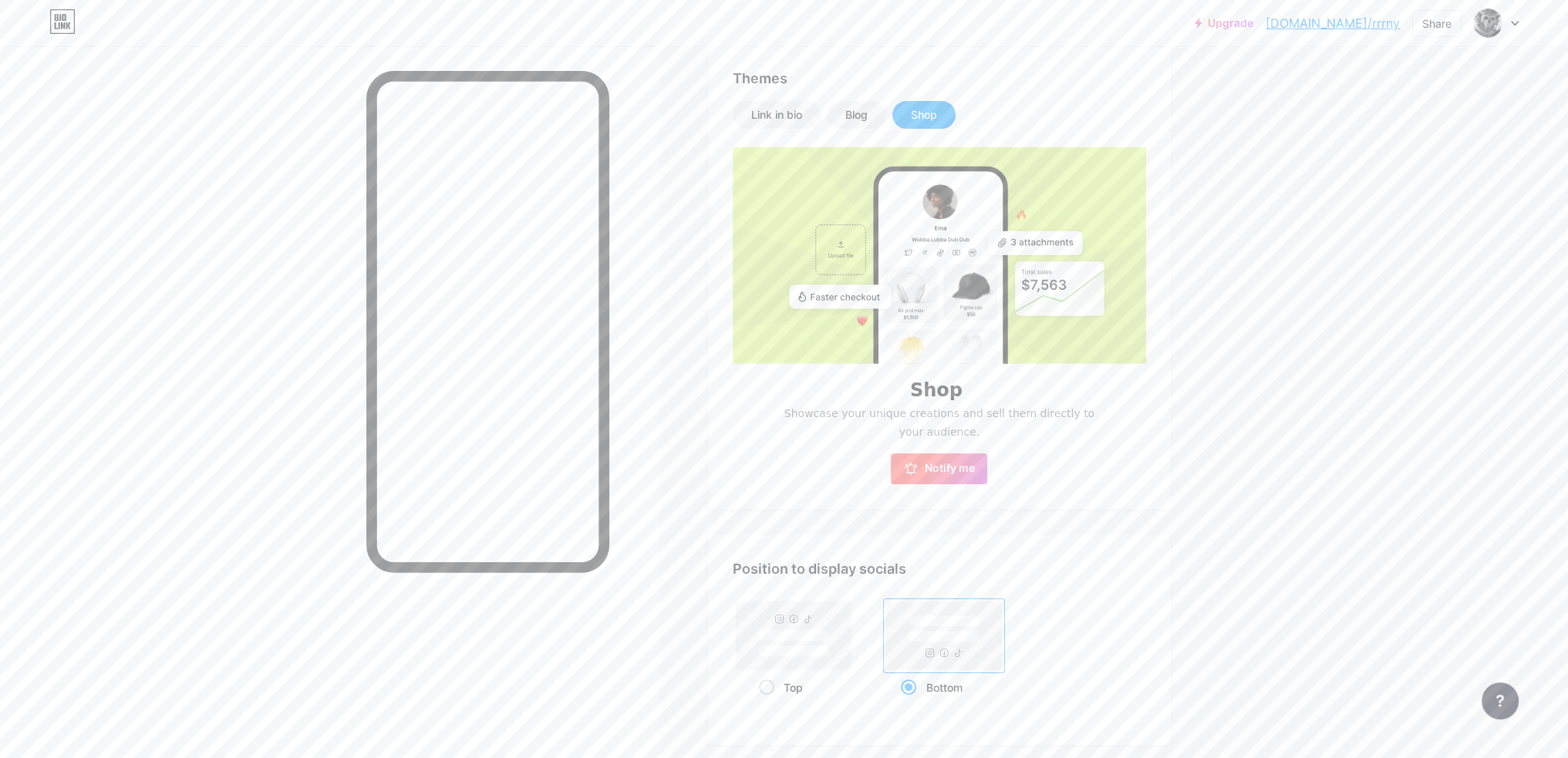
click at [947, 465] on span "Notify me" at bounding box center [950, 468] width 50 height 15
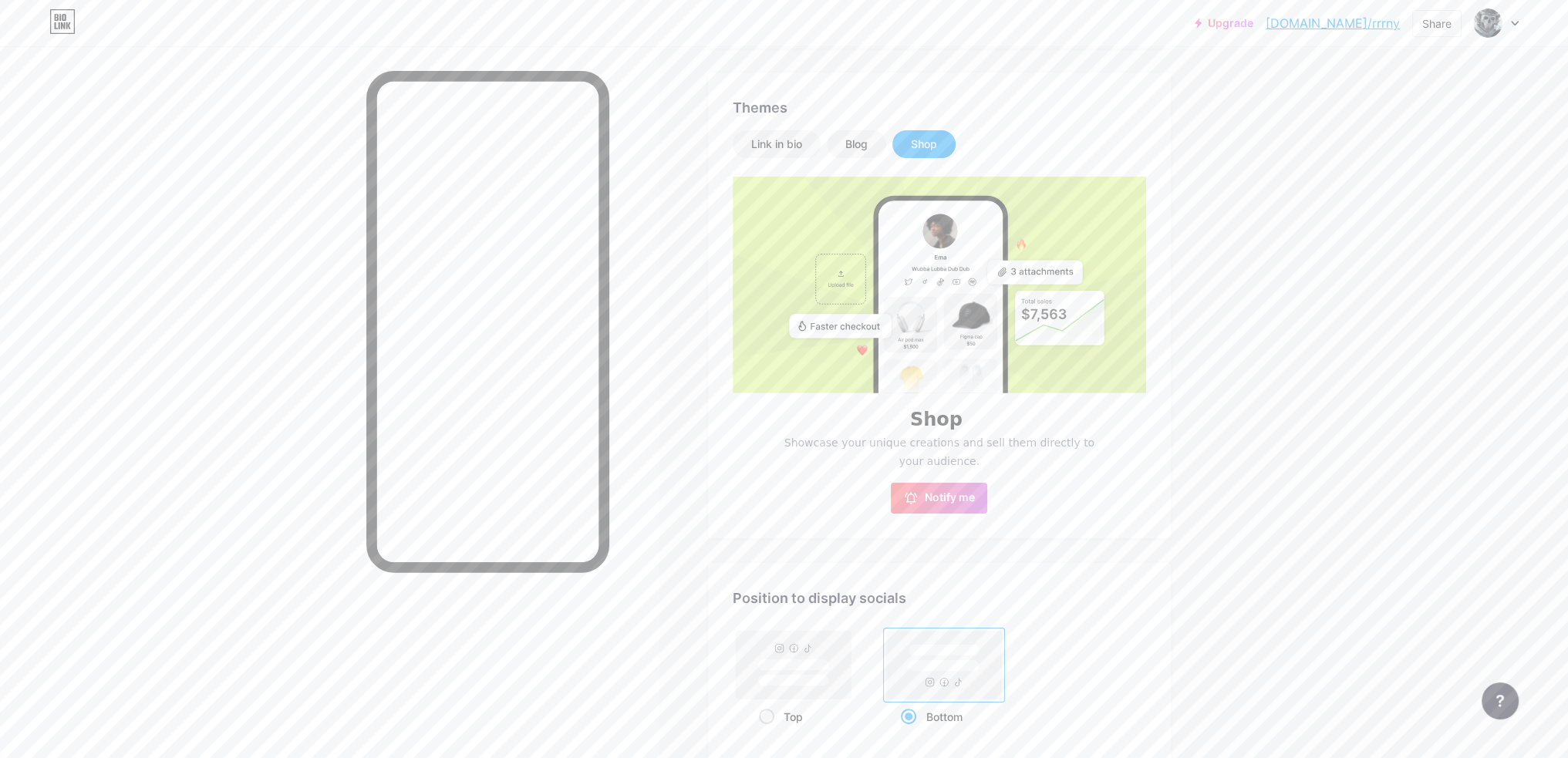
scroll to position [232, 0]
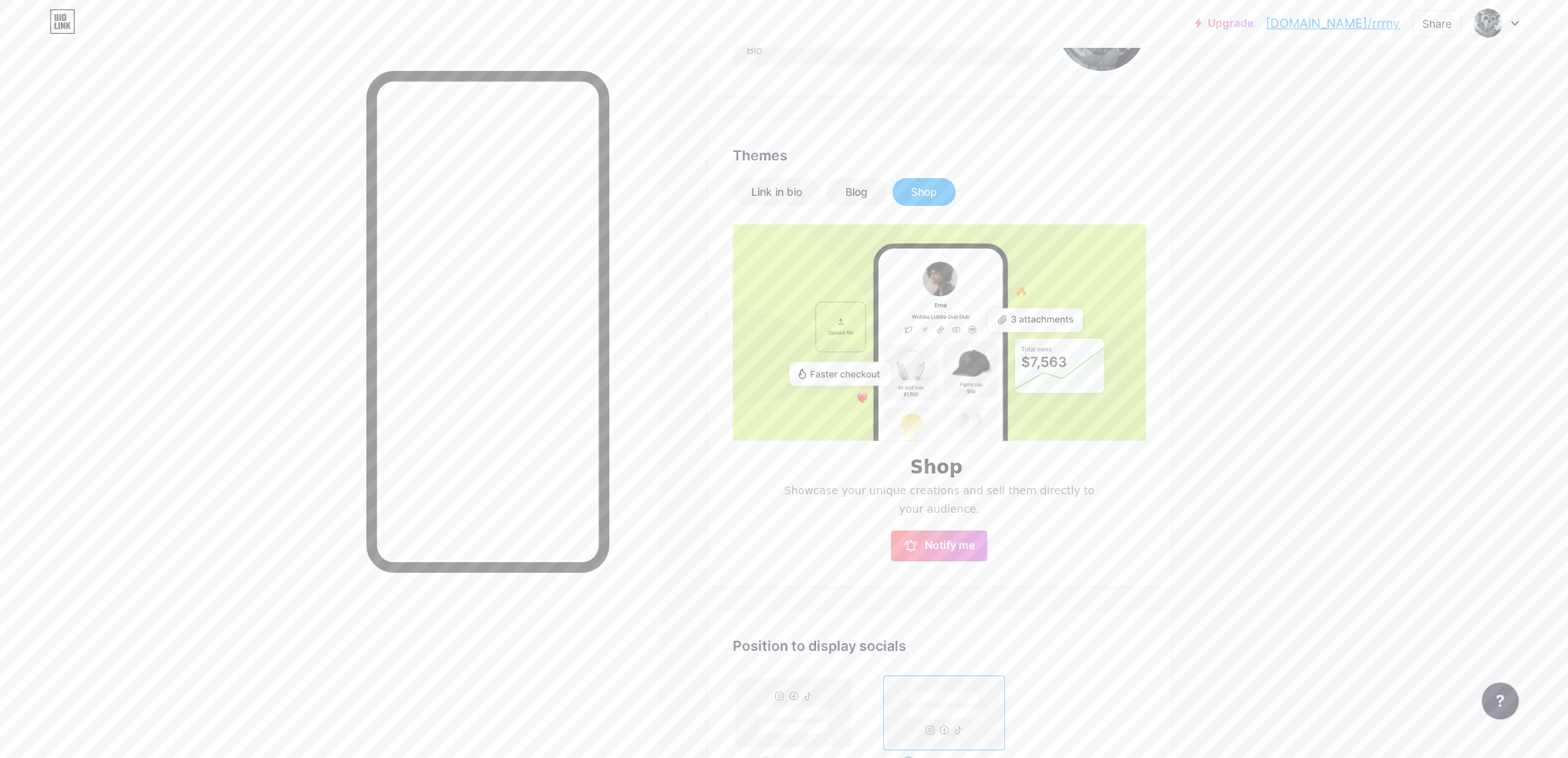
click at [864, 176] on div "Themes Link in bio Blog Shop Shop Showcase your unique creations and sell them …" at bounding box center [939, 353] width 462 height 466
click at [864, 192] on div "Blog" at bounding box center [856, 192] width 22 height 15
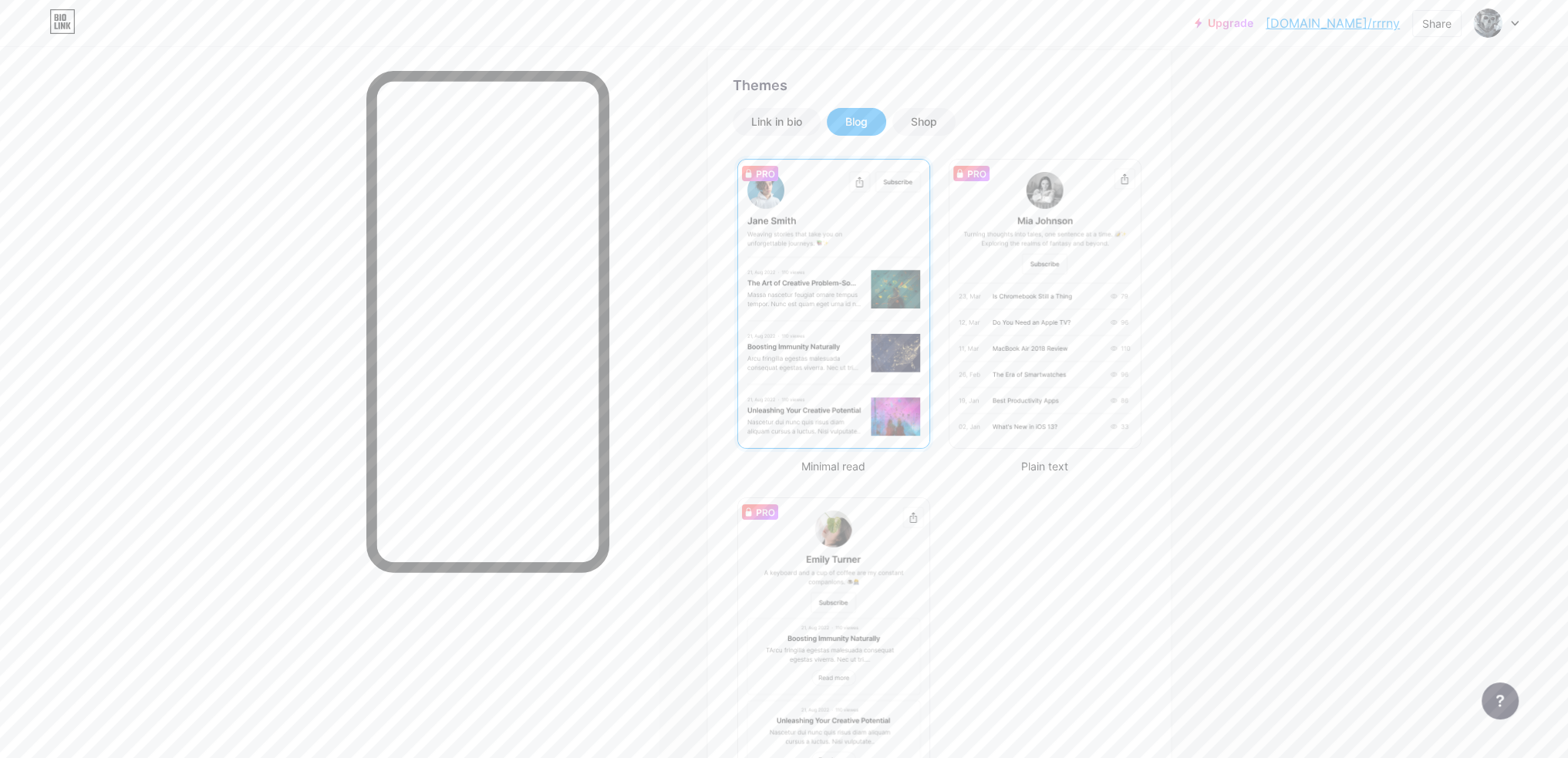
scroll to position [308, 0]
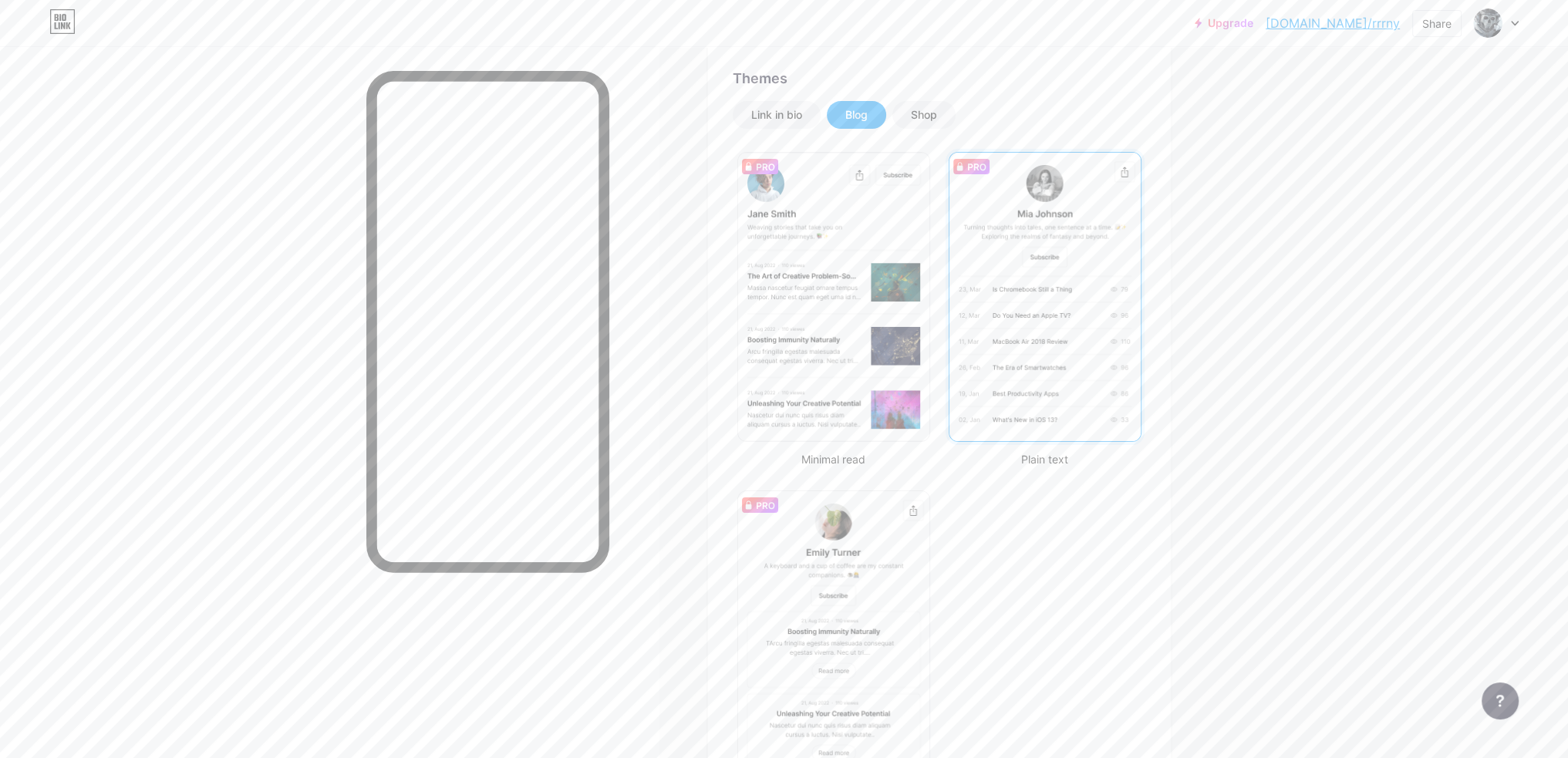
click at [1064, 302] on img at bounding box center [1045, 296] width 191 height 288
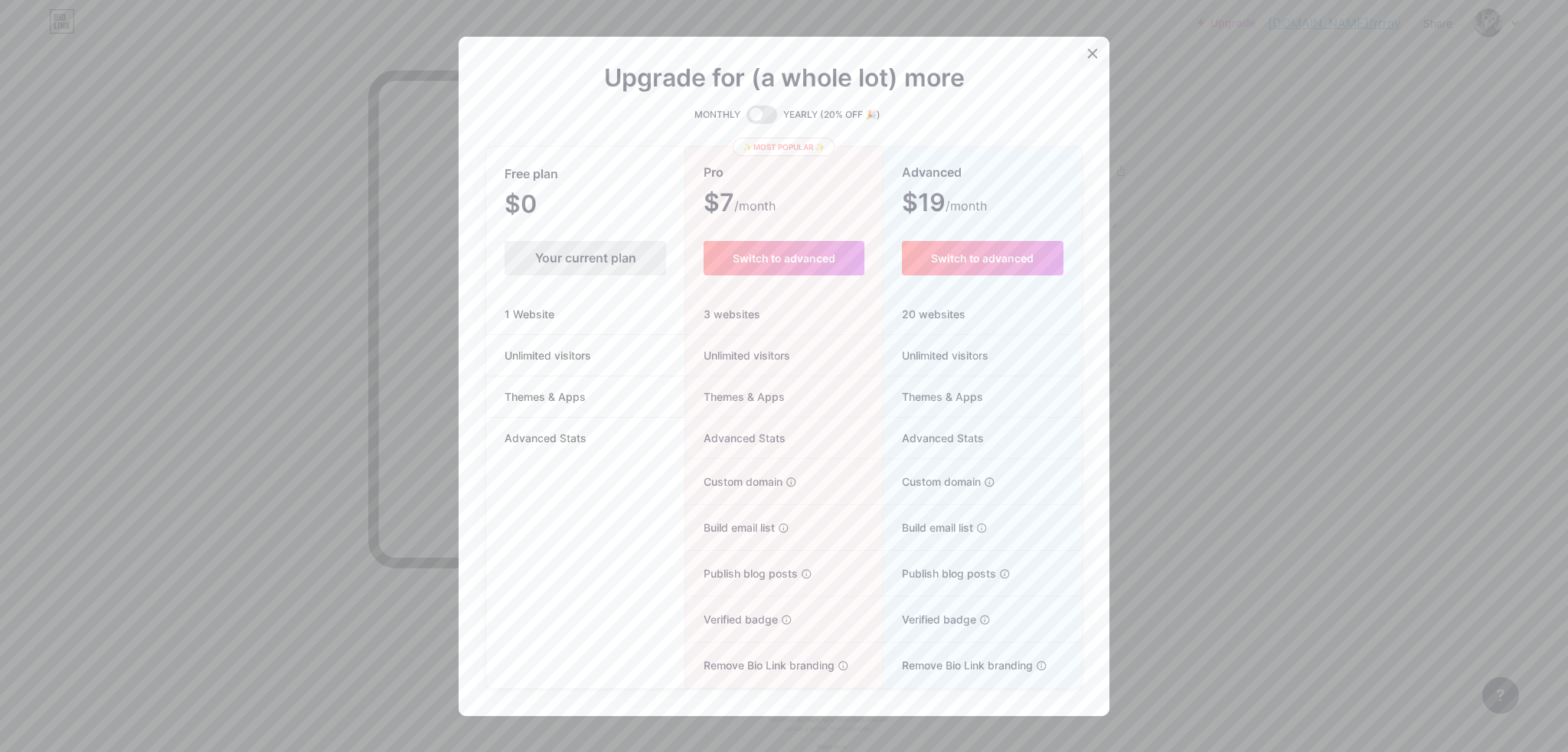
click at [1084, 61] on div at bounding box center [1092, 53] width 28 height 28
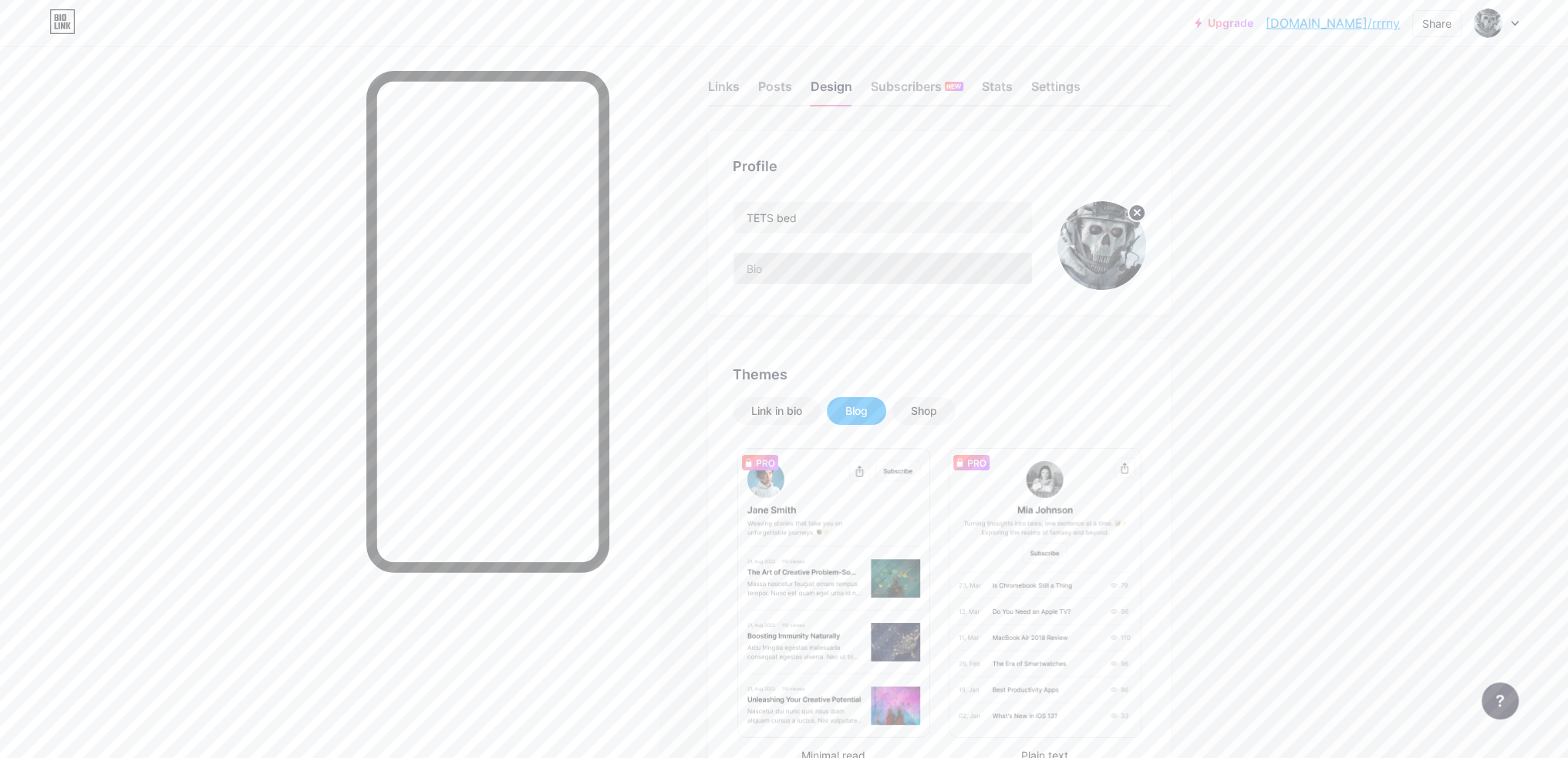
scroll to position [0, 0]
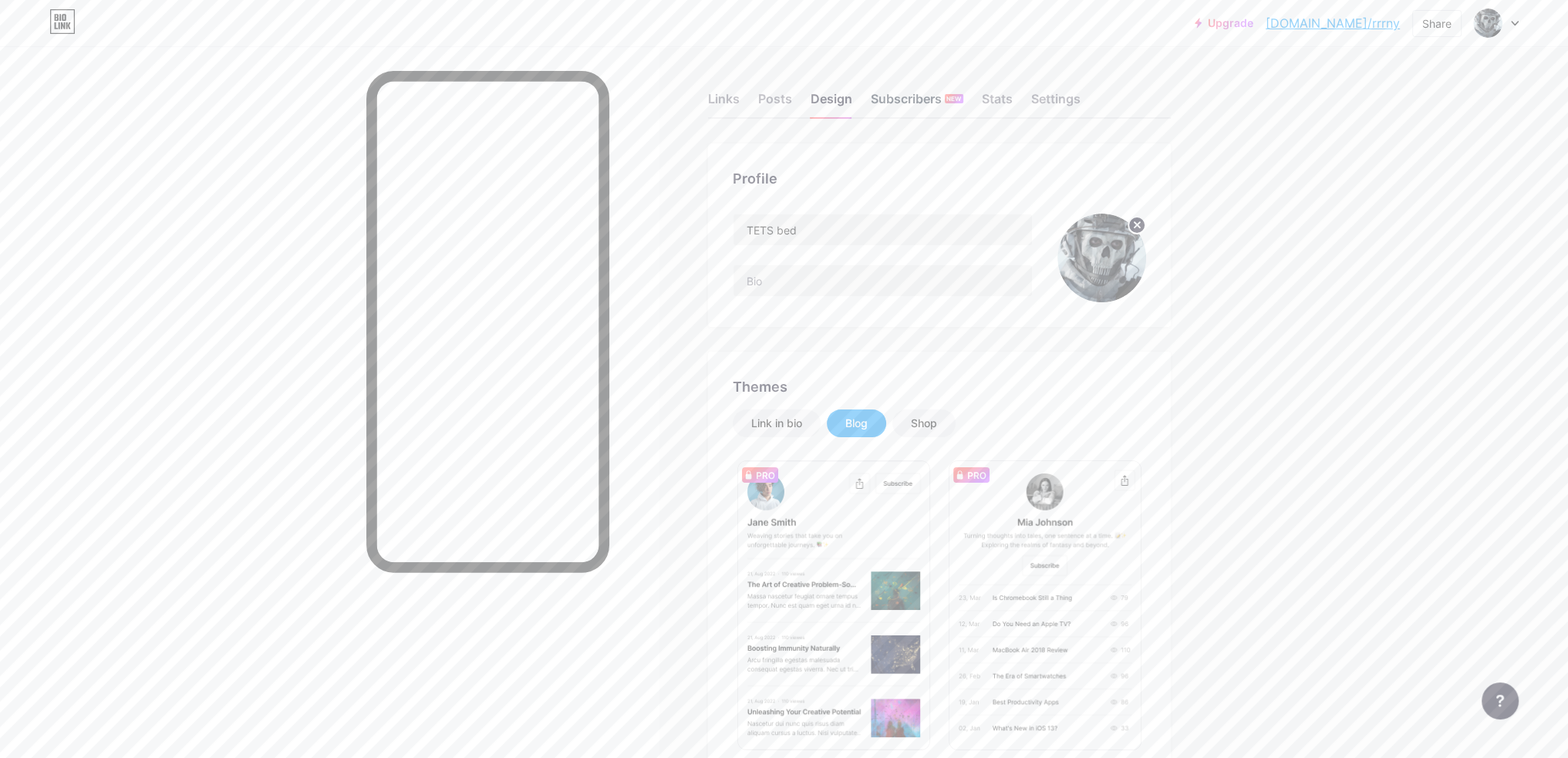
click at [936, 93] on div "Subscribers NEW" at bounding box center [917, 103] width 93 height 28
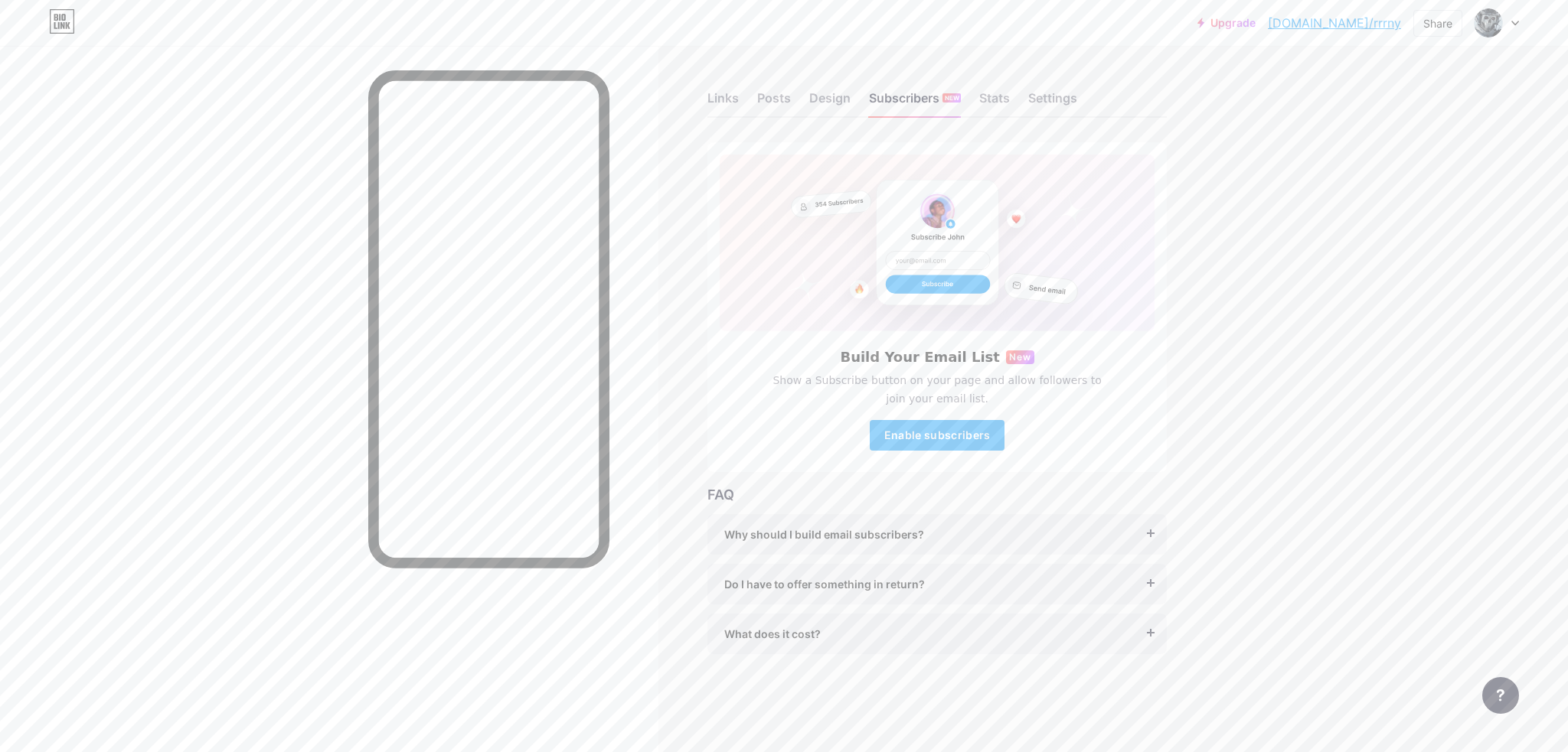
drag, startPoint x: 807, startPoint y: 381, endPoint x: 992, endPoint y: 407, distance: 186.8
click at [996, 392] on span "Show a Subscribe button on your page and allow followers to join your email lis…" at bounding box center [937, 389] width 347 height 36
click at [956, 437] on span "Enable subscribers" at bounding box center [937, 435] width 106 height 13
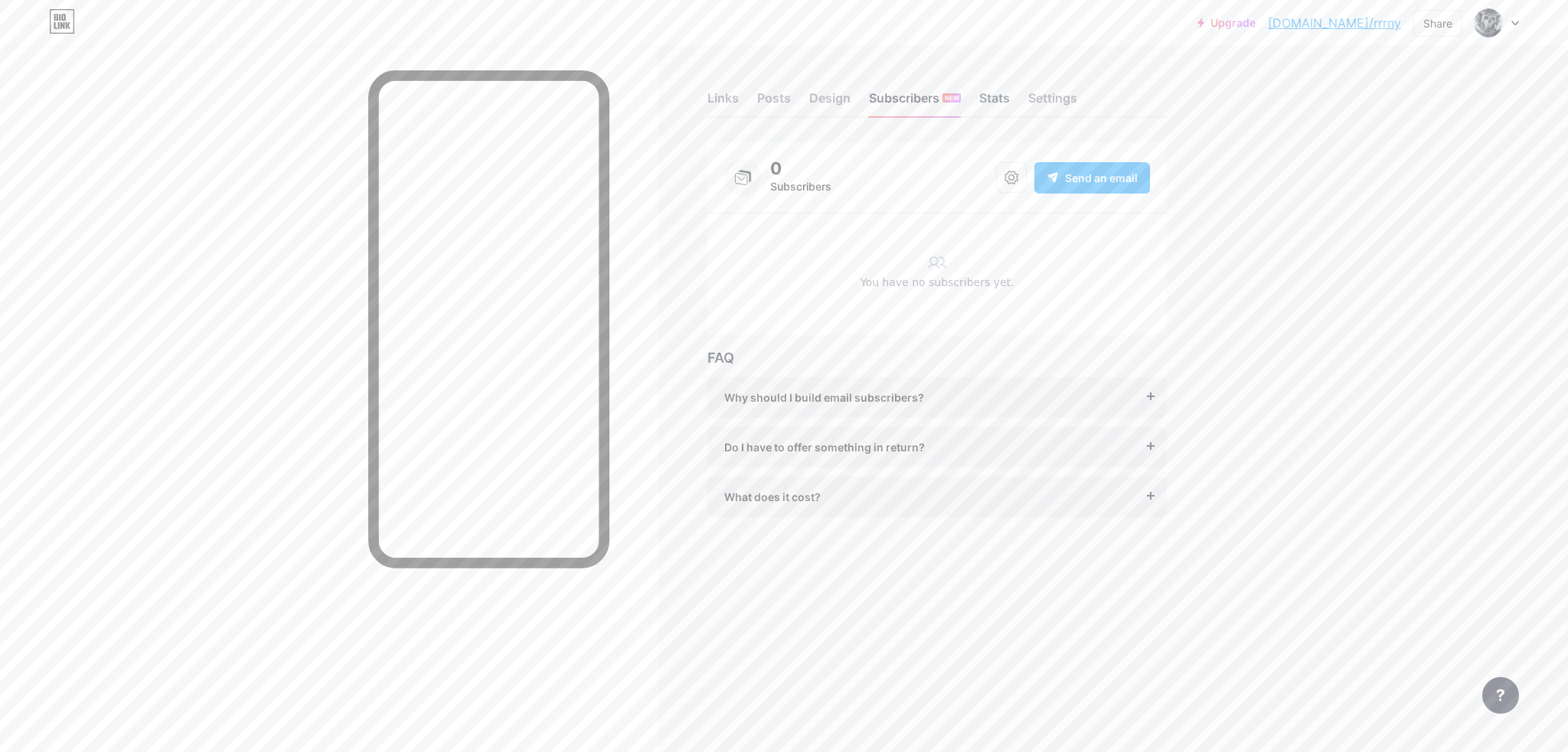
click at [1000, 93] on div "Stats" at bounding box center [994, 102] width 31 height 28
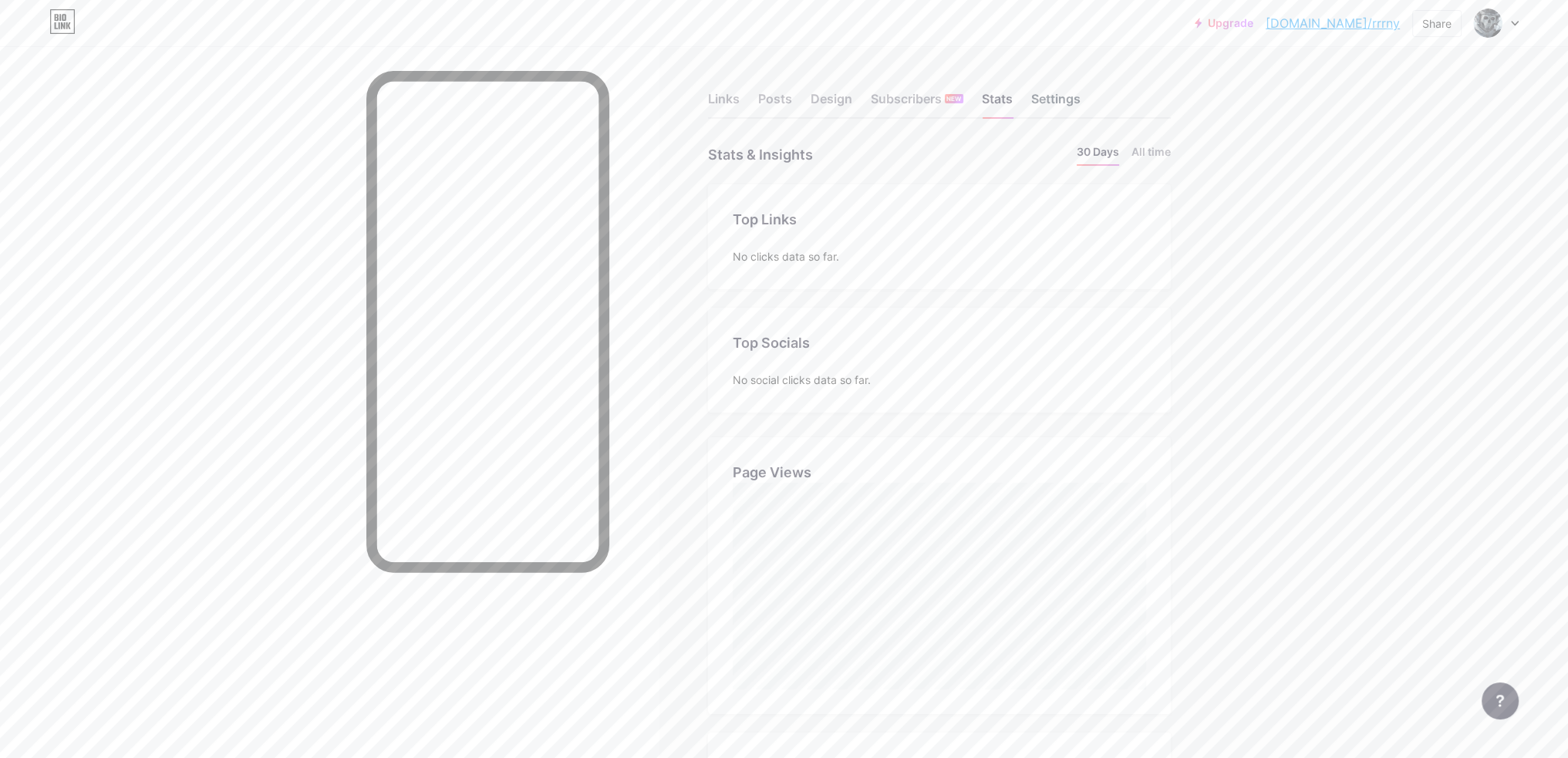
click at [1051, 107] on div "Settings" at bounding box center [1056, 103] width 50 height 28
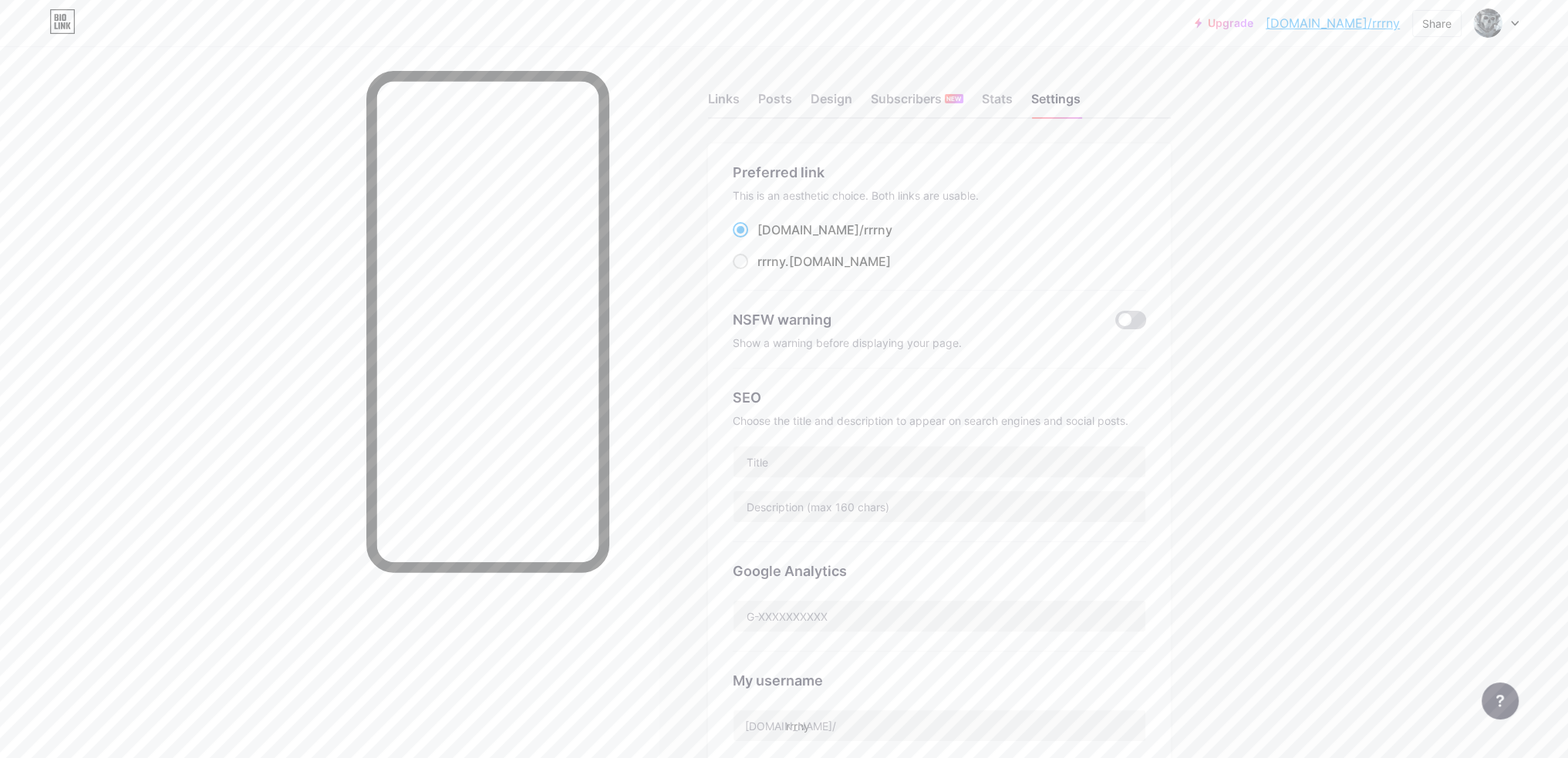
click at [1138, 314] on span at bounding box center [1130, 319] width 31 height 18
click at [1115, 324] on input "checkbox" at bounding box center [1115, 324] width 0 height 0
click at [1138, 318] on span at bounding box center [1130, 319] width 31 height 18
click at [1115, 324] on input "checkbox" at bounding box center [1115, 324] width 0 height 0
click at [1134, 318] on span at bounding box center [1130, 319] width 31 height 18
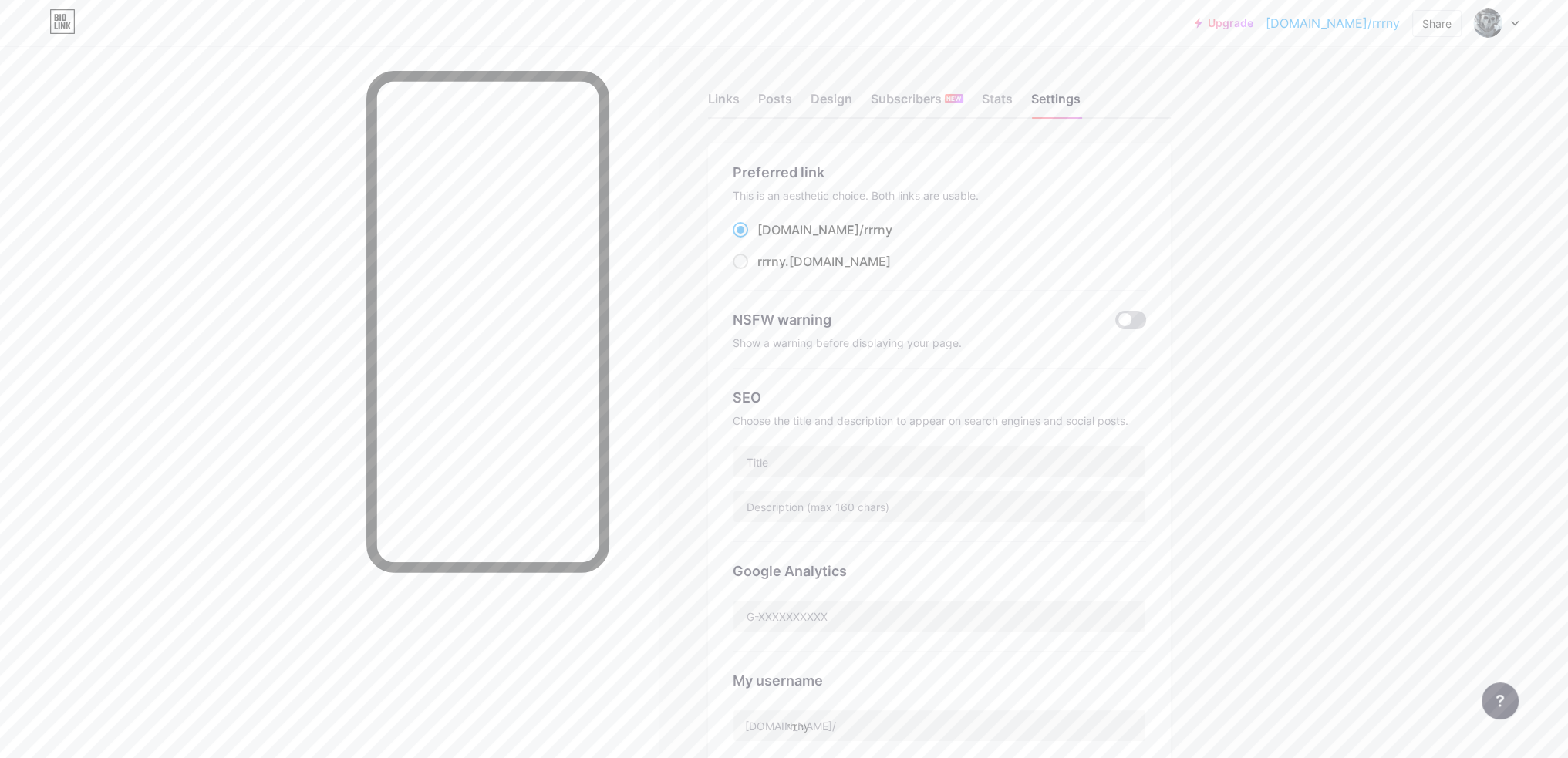
click at [1115, 324] on input "checkbox" at bounding box center [1115, 324] width 0 height 0
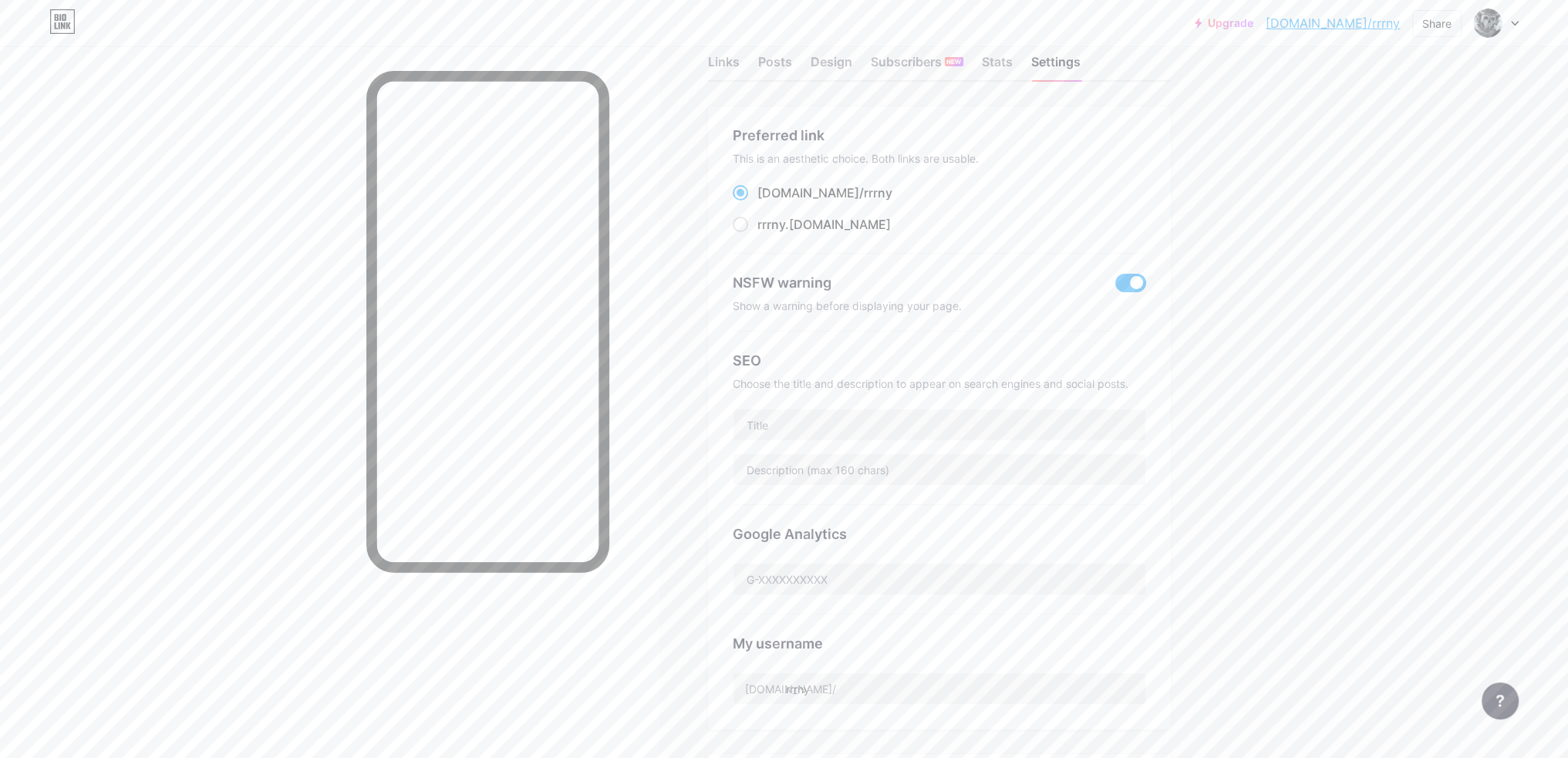
scroll to position [232, 0]
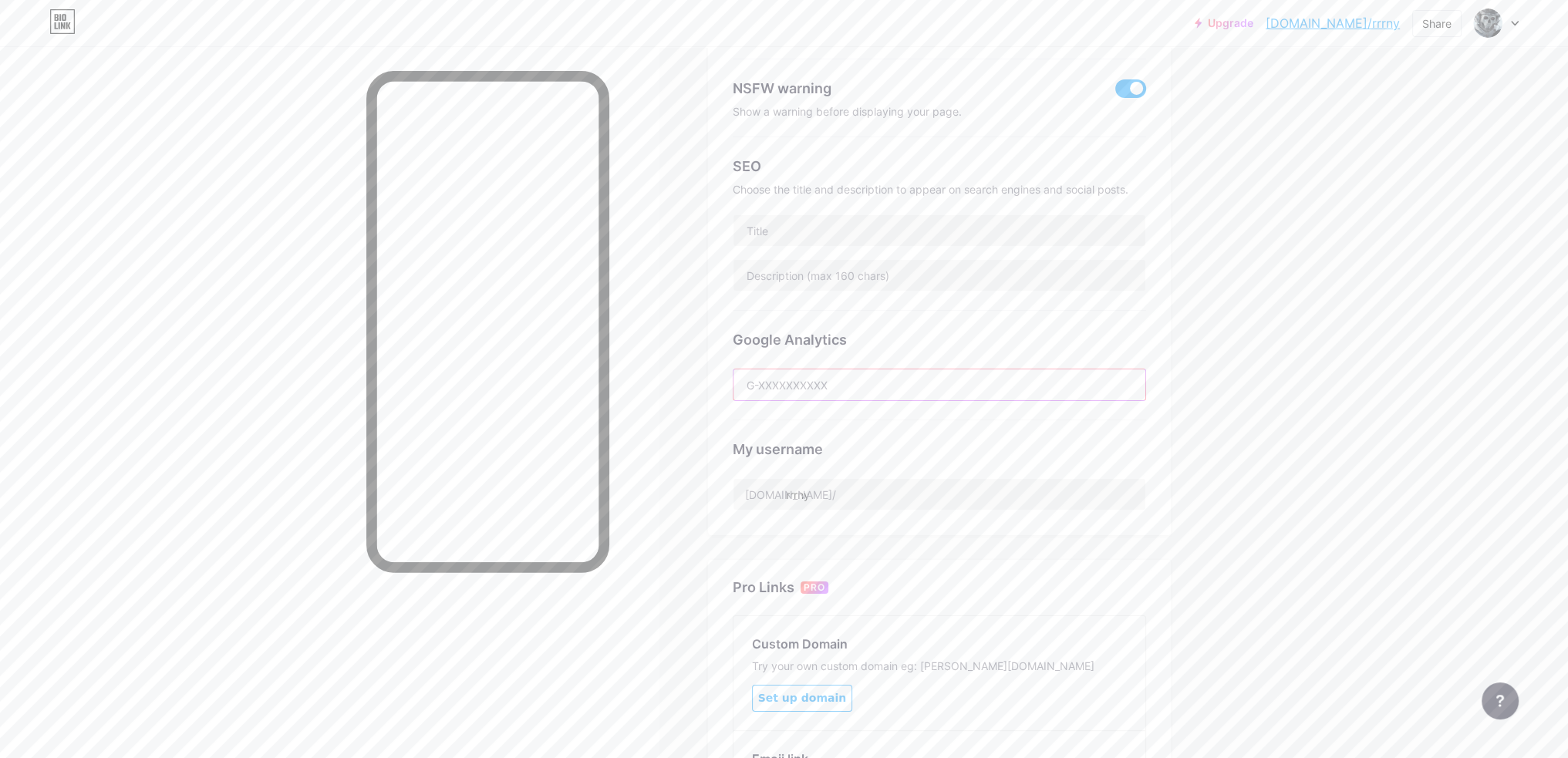
click at [820, 383] on input "text" at bounding box center [939, 385] width 412 height 31
click at [820, 471] on div "My username [DOMAIN_NAME]/ rrrny" at bounding box center [939, 465] width 414 height 90
click at [818, 490] on input "rrrny" at bounding box center [939, 494] width 412 height 31
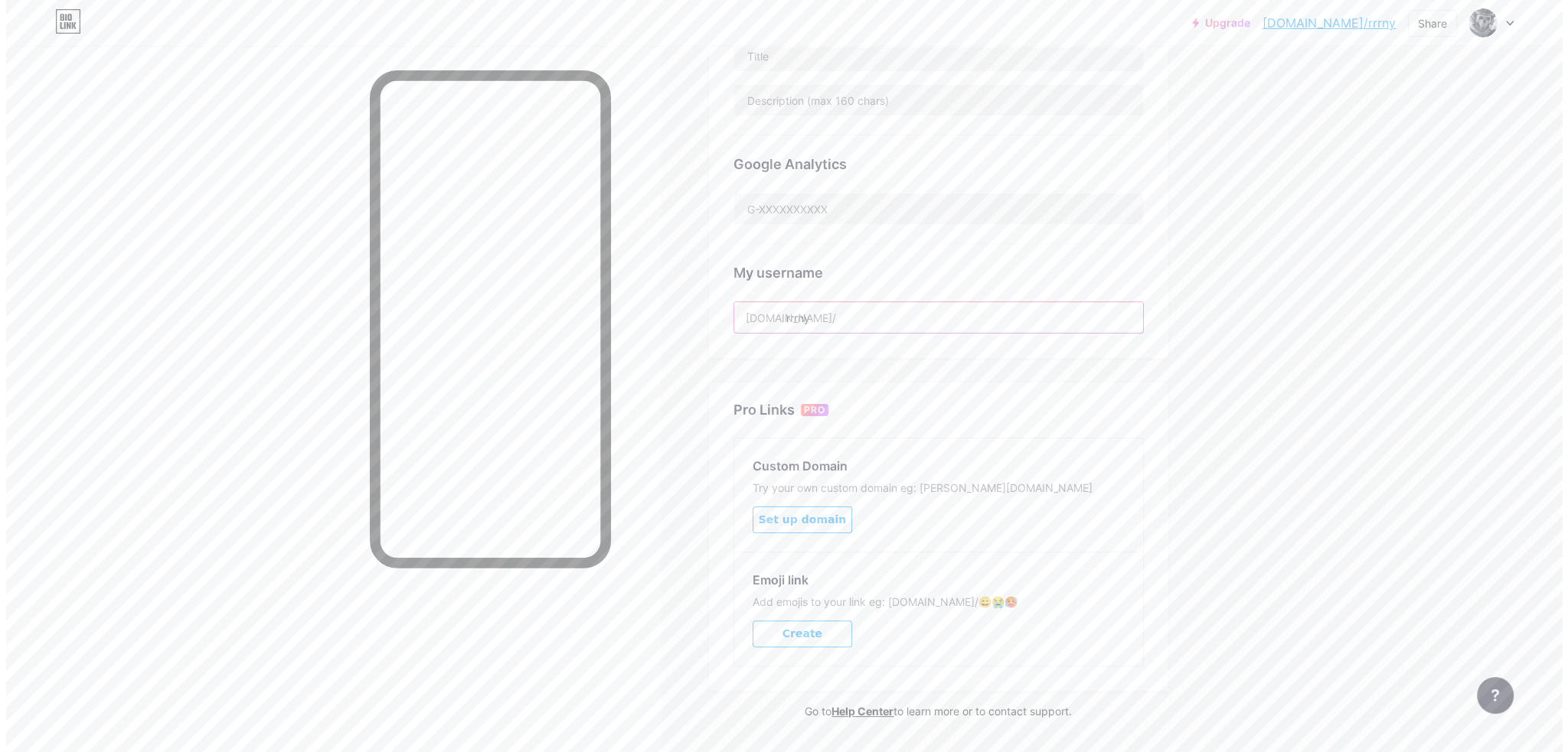
scroll to position [0, 0]
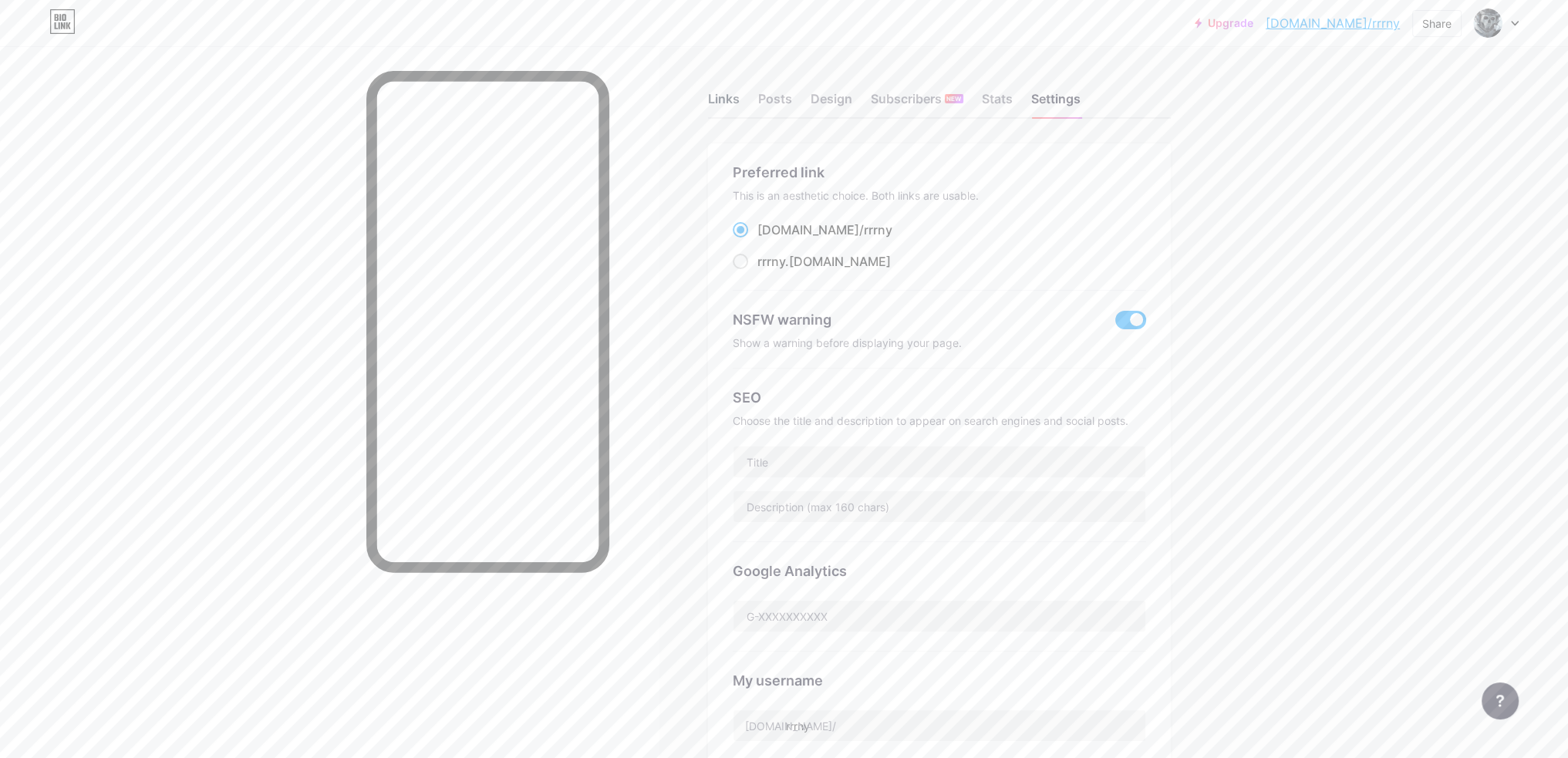
click at [740, 106] on div "Links" at bounding box center [724, 103] width 32 height 28
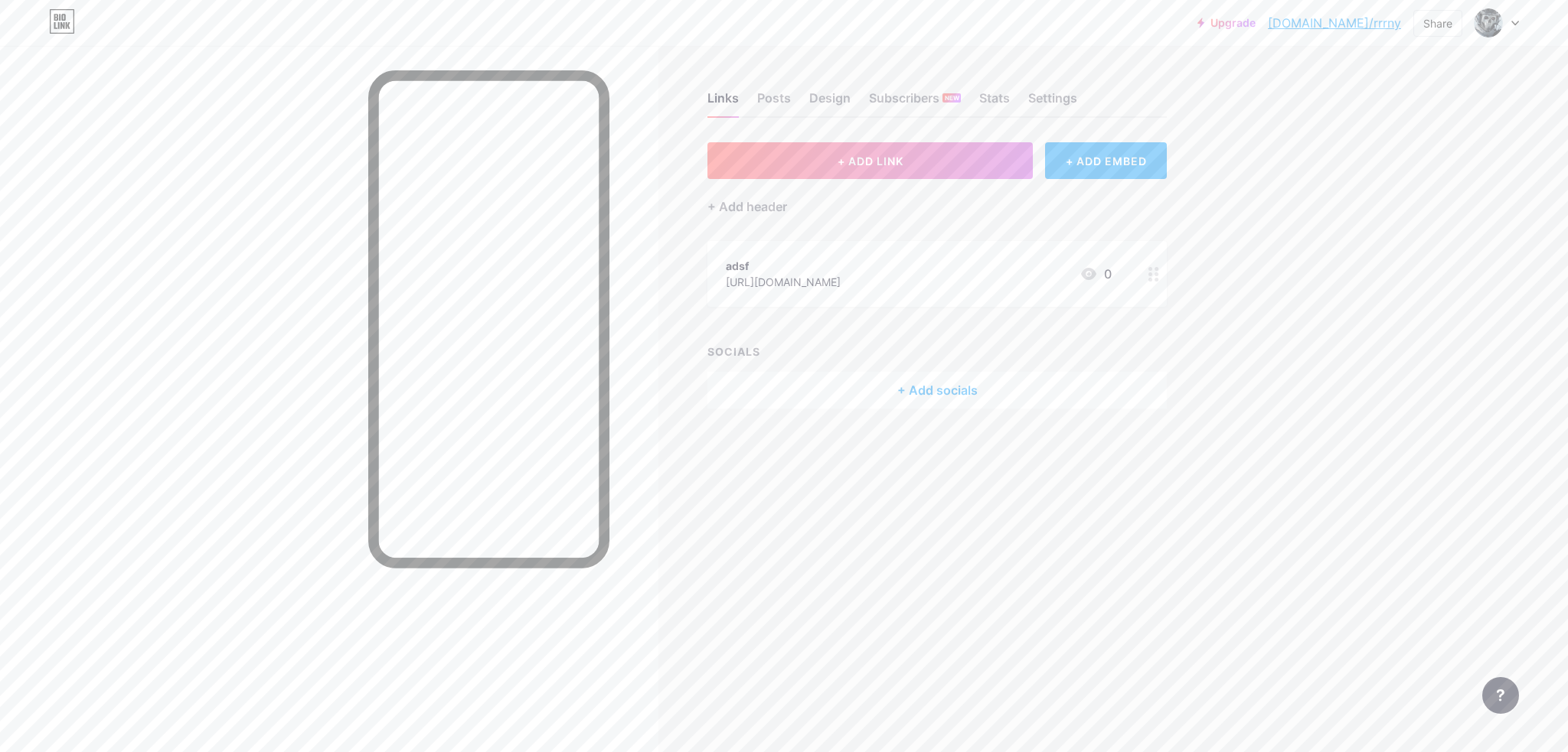
click at [1514, 26] on div at bounding box center [1497, 23] width 44 height 28
